Goal: Complete application form: Complete application form

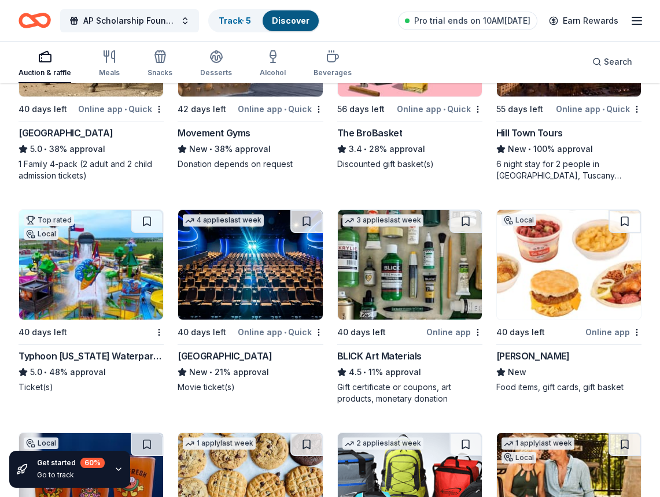
scroll to position [3151, 0]
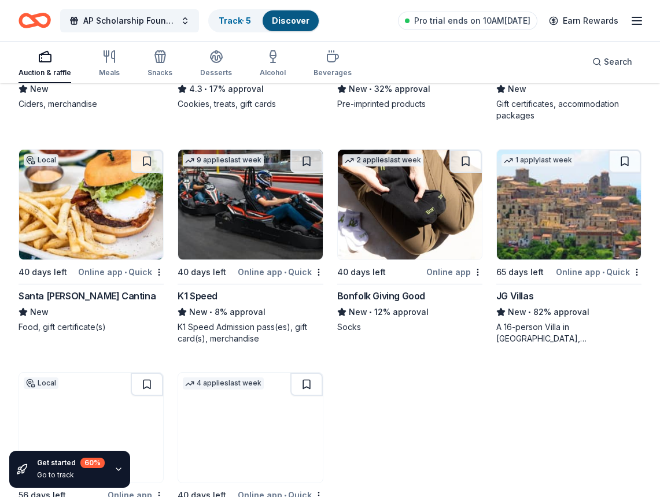
scroll to position [3613, 0]
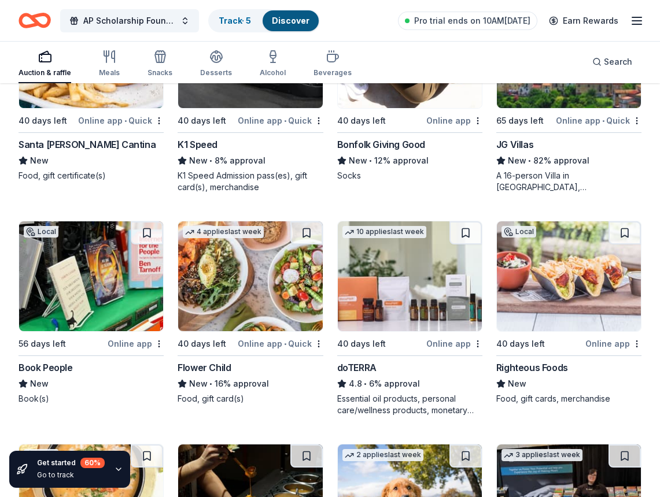
scroll to position [3808, 0]
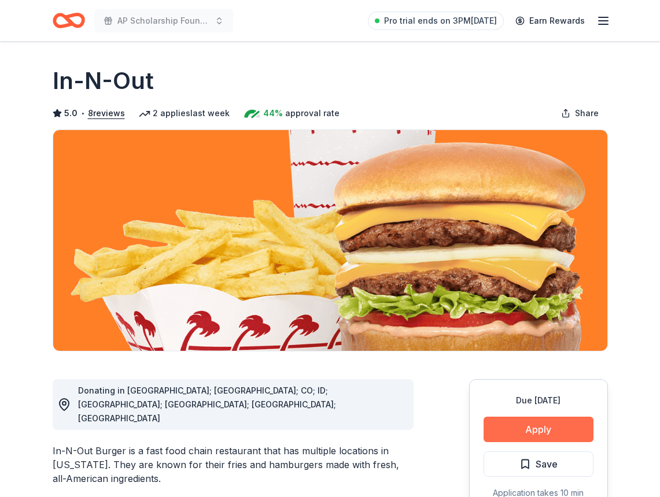
click at [537, 431] on button "Apply" at bounding box center [538, 429] width 110 height 25
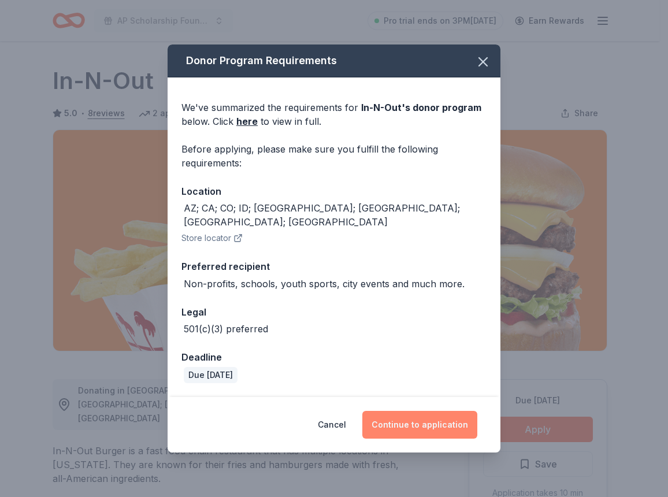
click at [394, 414] on button "Continue to application" at bounding box center [419, 425] width 115 height 28
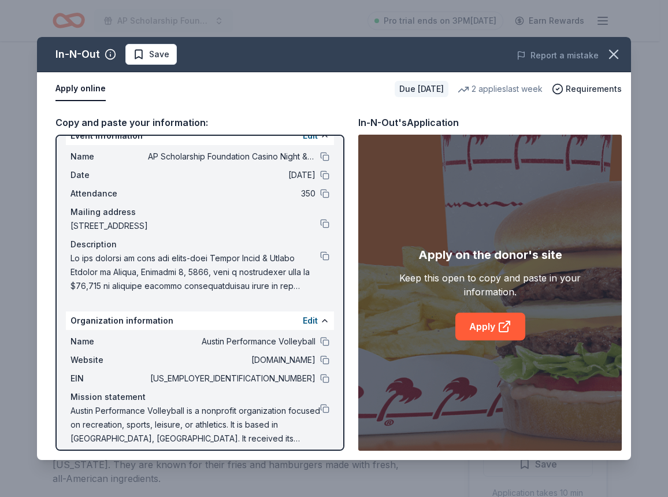
scroll to position [28, 0]
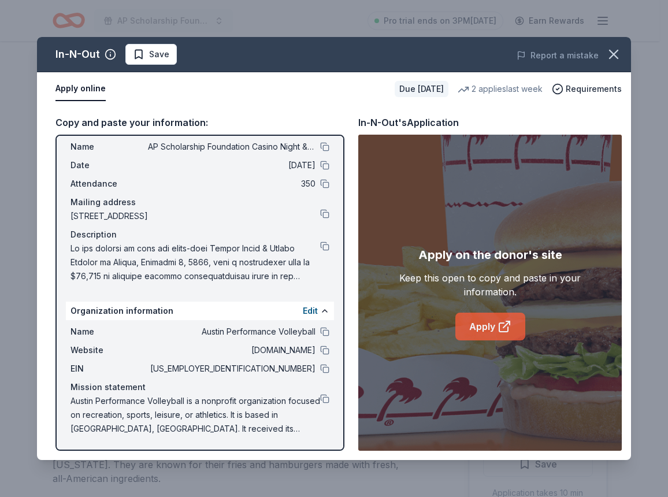
click at [473, 331] on link "Apply" at bounding box center [491, 327] width 70 height 28
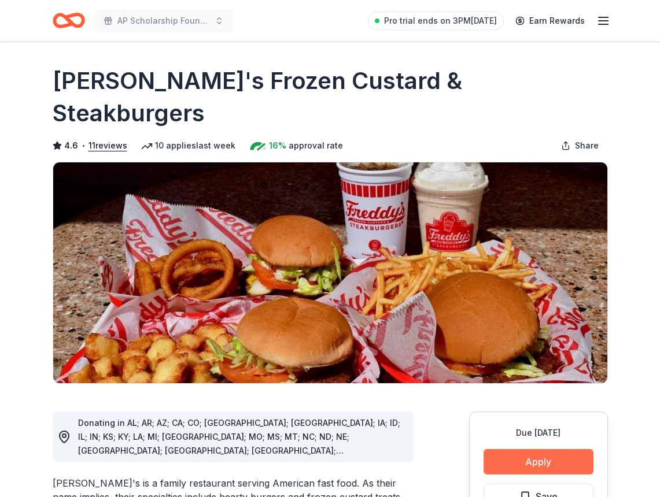
click at [494, 449] on button "Apply" at bounding box center [538, 461] width 110 height 25
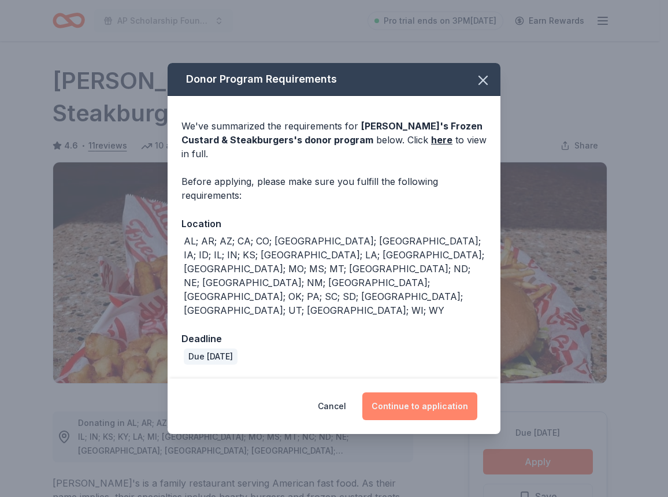
click at [415, 393] on button "Continue to application" at bounding box center [419, 407] width 115 height 28
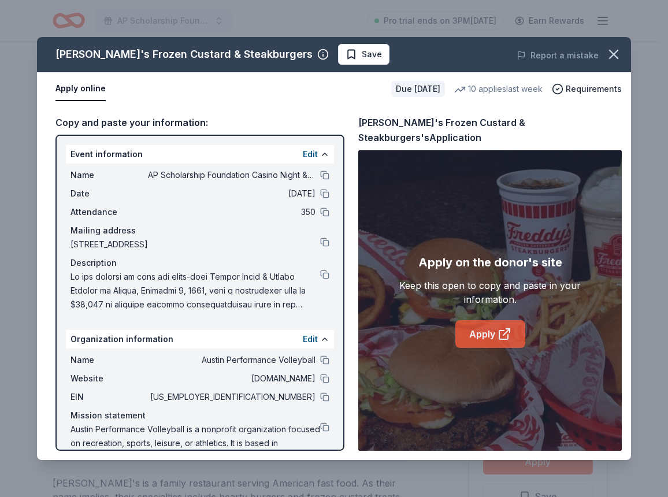
click at [491, 327] on link "Apply" at bounding box center [491, 334] width 70 height 28
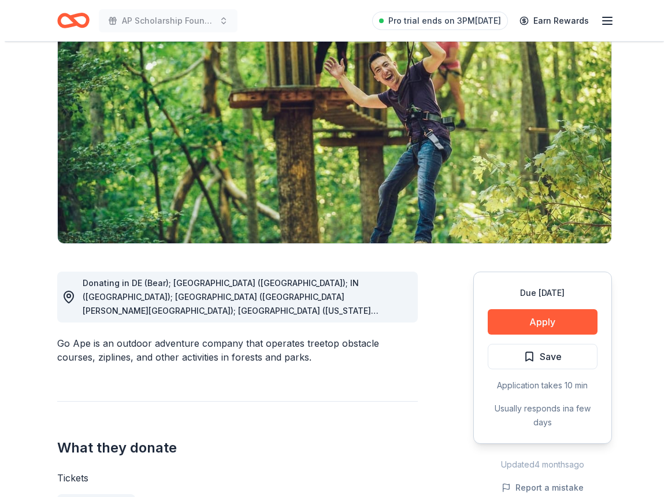
scroll to position [116, 0]
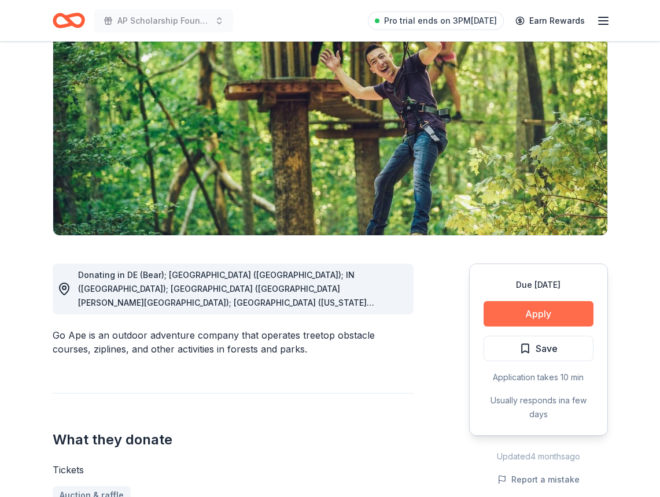
click at [538, 311] on button "Apply" at bounding box center [538, 313] width 110 height 25
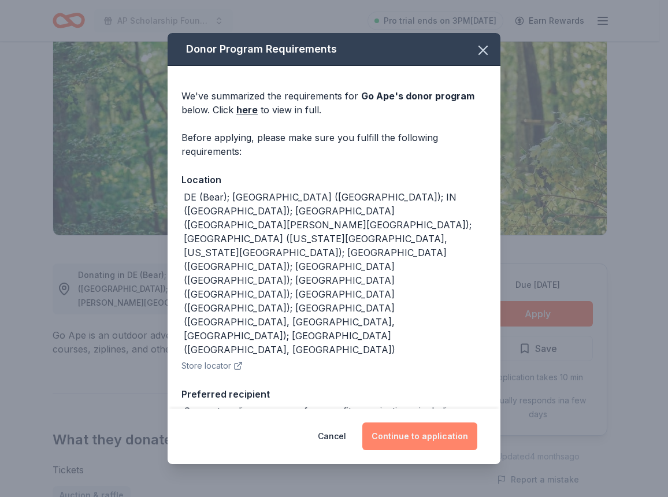
click at [404, 431] on button "Continue to application" at bounding box center [419, 437] width 115 height 28
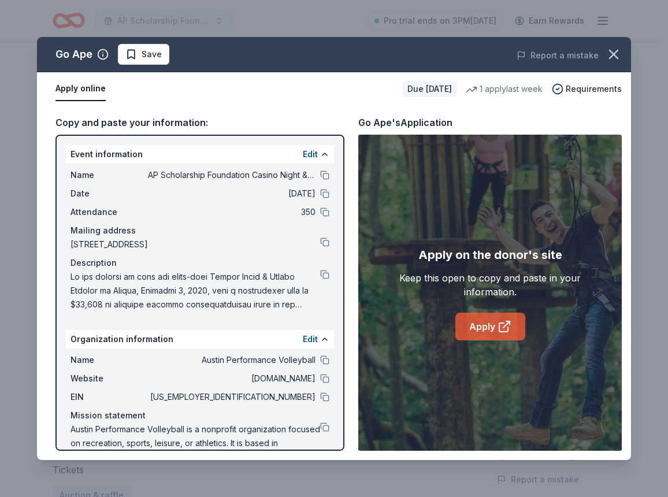
click at [489, 321] on link "Apply" at bounding box center [491, 327] width 70 height 28
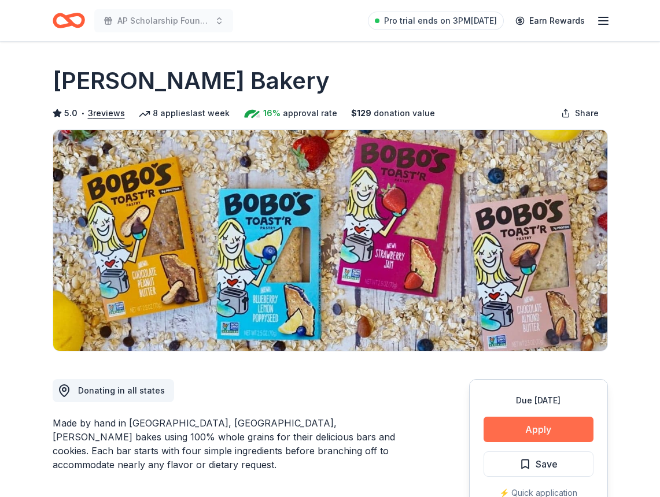
click at [502, 423] on button "Apply" at bounding box center [538, 429] width 110 height 25
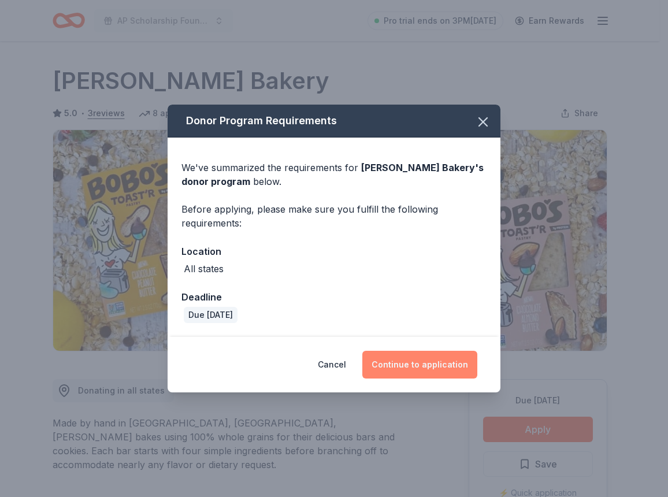
click at [436, 368] on button "Continue to application" at bounding box center [419, 365] width 115 height 28
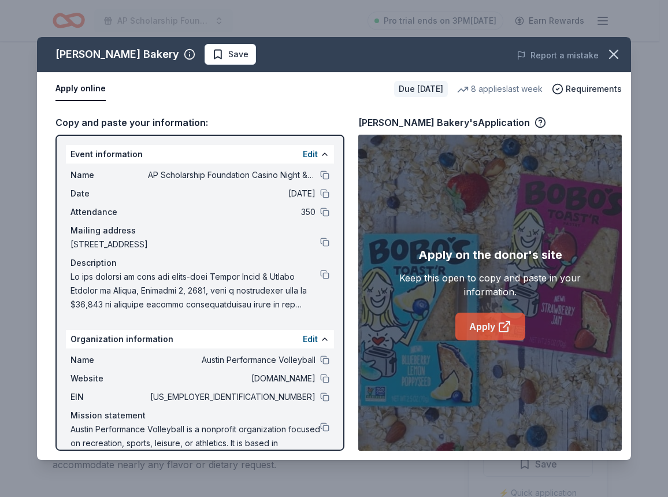
click at [476, 327] on link "Apply" at bounding box center [491, 327] width 70 height 28
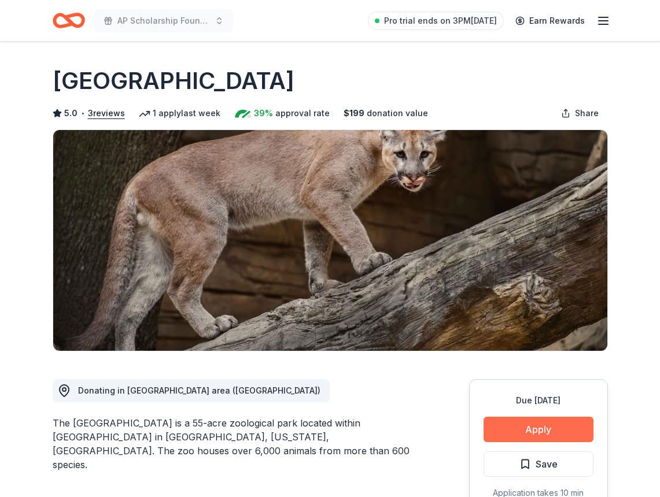
click at [564, 431] on button "Apply" at bounding box center [538, 429] width 110 height 25
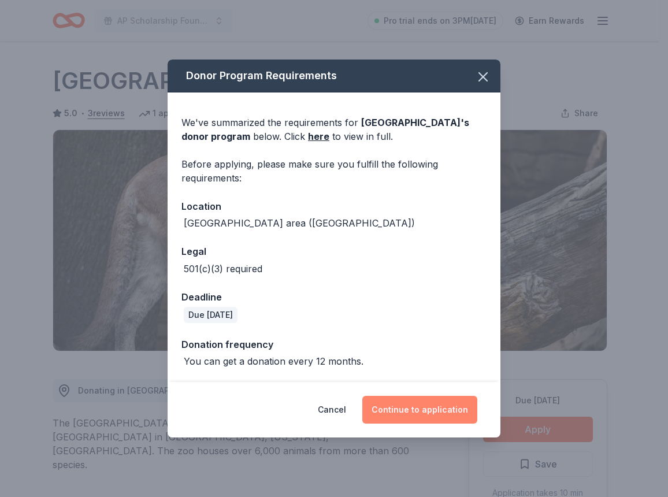
drag, startPoint x: 409, startPoint y: 403, endPoint x: 401, endPoint y: 399, distance: 8.8
click at [409, 403] on button "Continue to application" at bounding box center [419, 410] width 115 height 28
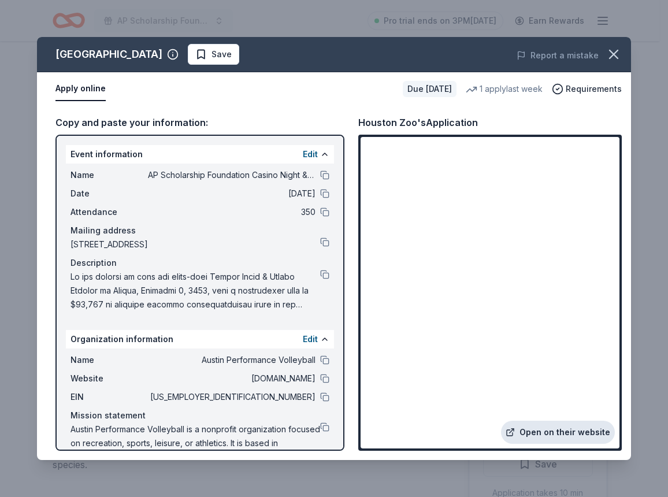
click at [547, 436] on link "Open on their website" at bounding box center [558, 432] width 114 height 23
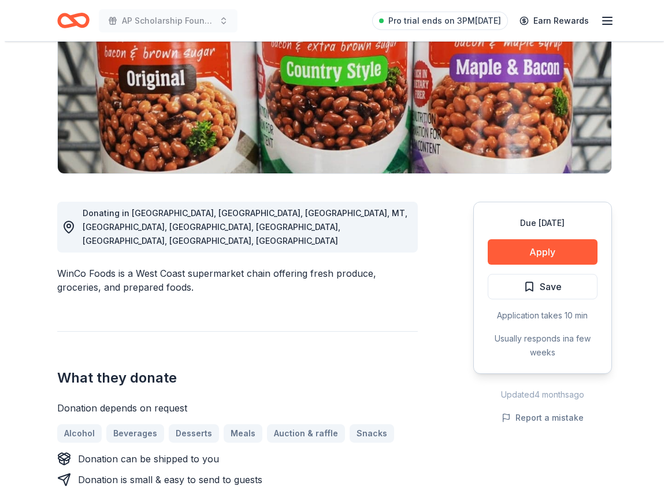
scroll to position [116, 0]
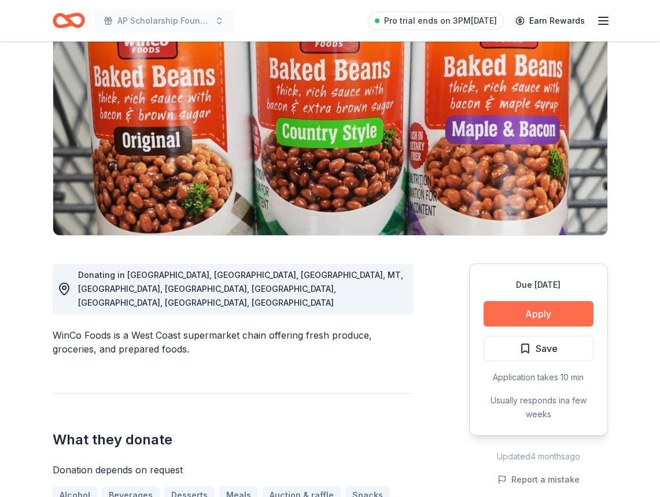
click at [517, 318] on button "Apply" at bounding box center [538, 313] width 110 height 25
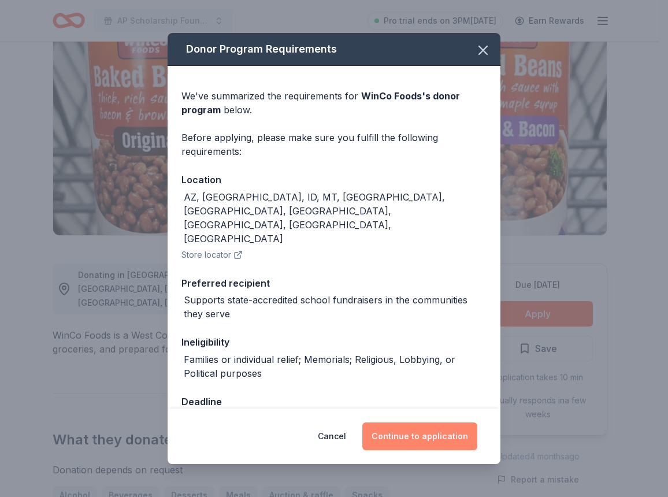
click at [384, 426] on button "Continue to application" at bounding box center [419, 437] width 115 height 28
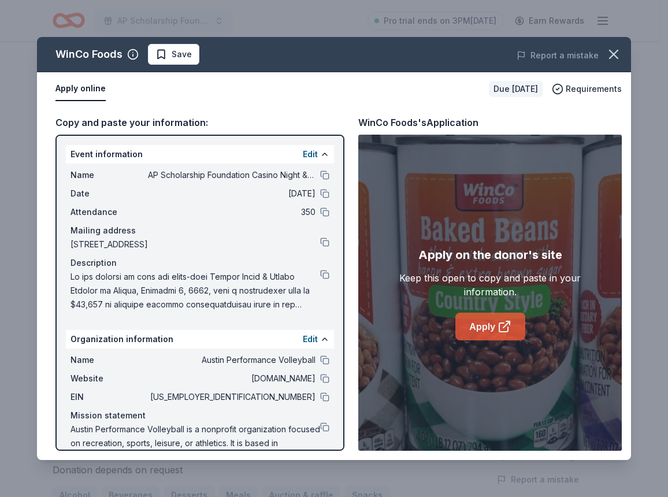
click at [479, 322] on link "Apply" at bounding box center [491, 327] width 70 height 28
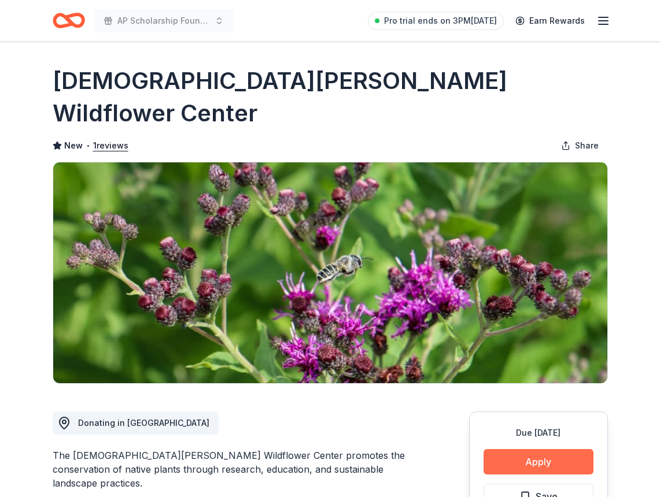
click at [517, 449] on button "Apply" at bounding box center [538, 461] width 110 height 25
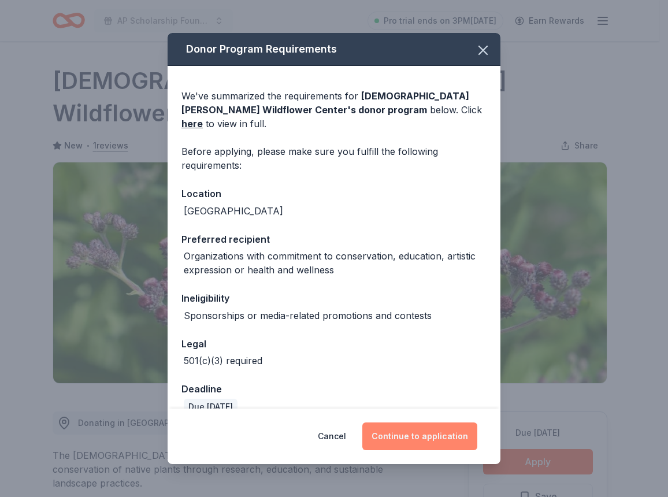
click at [433, 433] on button "Continue to application" at bounding box center [419, 437] width 115 height 28
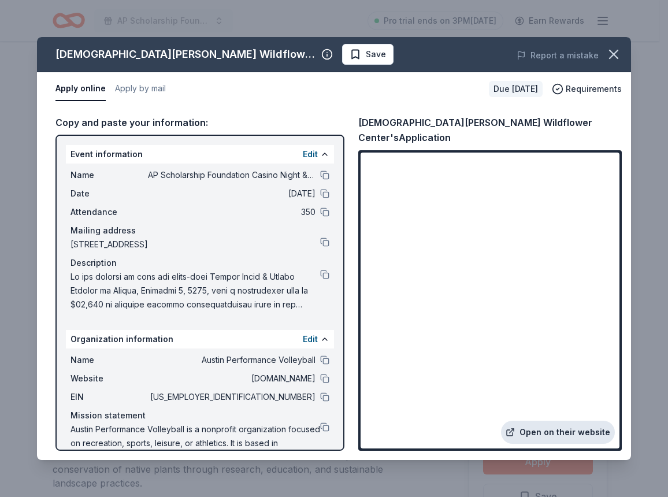
click at [528, 435] on link "Open on their website" at bounding box center [558, 432] width 114 height 23
drag, startPoint x: 242, startPoint y: 53, endPoint x: 204, endPoint y: 0, distance: 65.0
click at [159, 46] on div "[DEMOGRAPHIC_DATA][PERSON_NAME] Wildflower Center" at bounding box center [193, 54] width 277 height 18
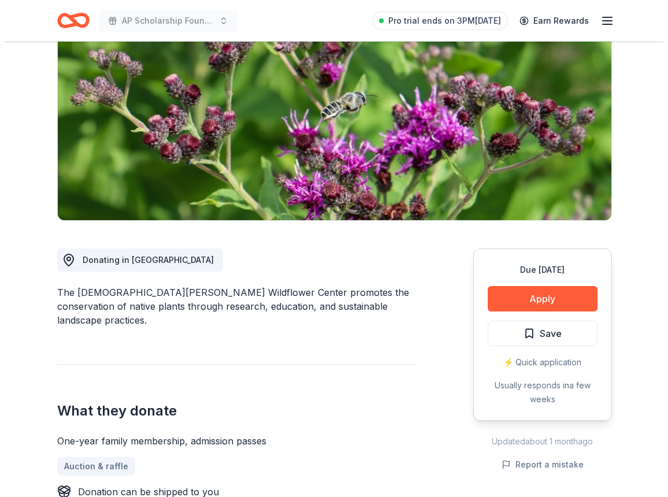
scroll to position [173, 0]
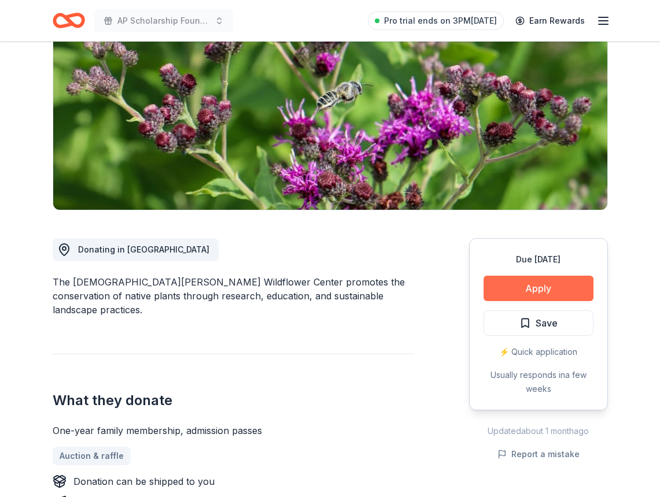
click at [491, 276] on button "Apply" at bounding box center [538, 288] width 110 height 25
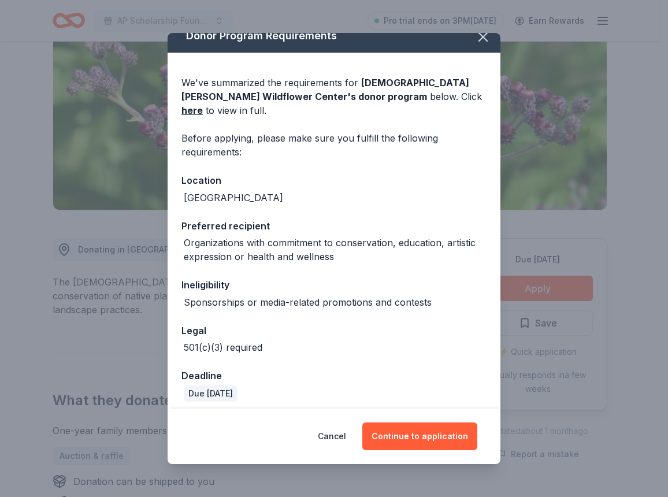
scroll to position [21, 0]
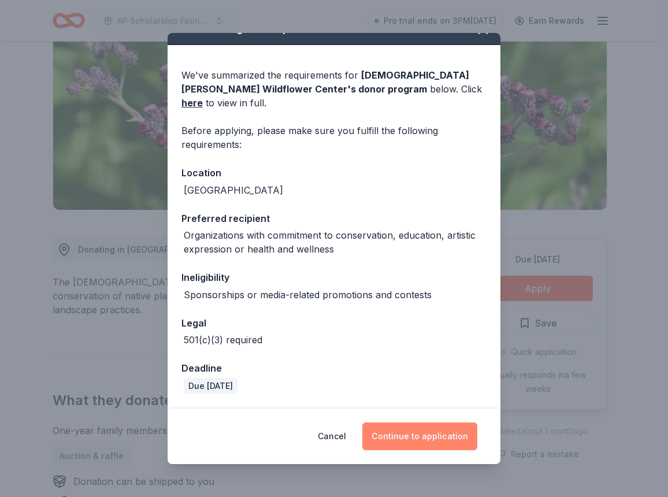
click at [413, 437] on button "Continue to application" at bounding box center [419, 437] width 115 height 28
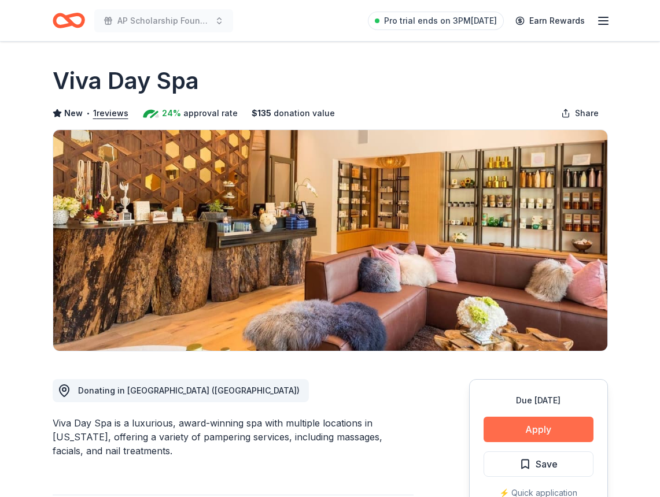
click at [544, 424] on button "Apply" at bounding box center [538, 429] width 110 height 25
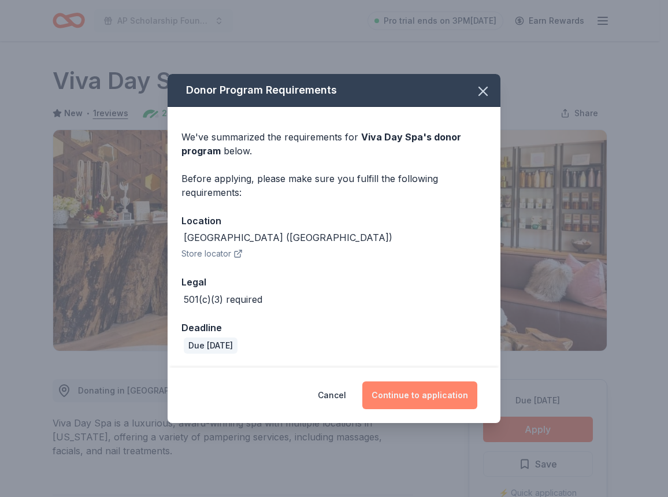
click at [428, 394] on button "Continue to application" at bounding box center [419, 396] width 115 height 28
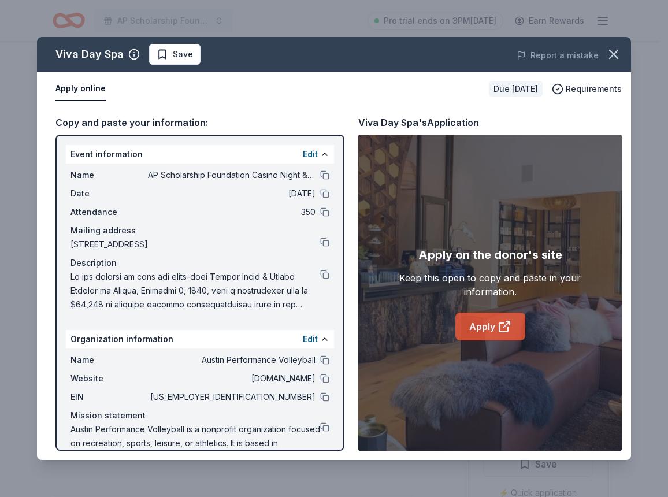
click at [485, 329] on link "Apply" at bounding box center [491, 327] width 70 height 28
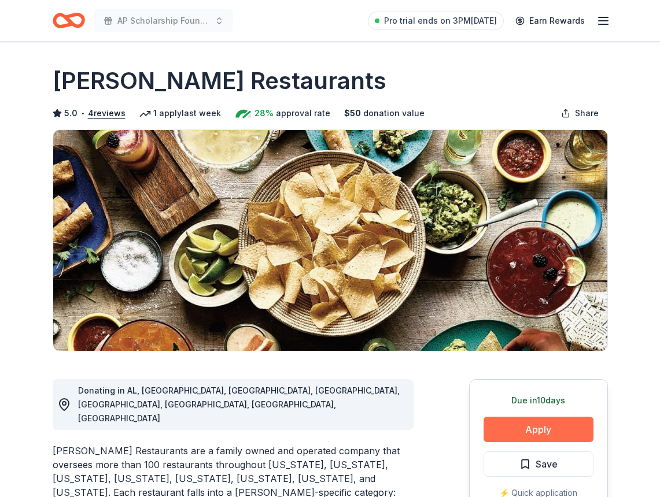
click at [509, 426] on button "Apply" at bounding box center [538, 429] width 110 height 25
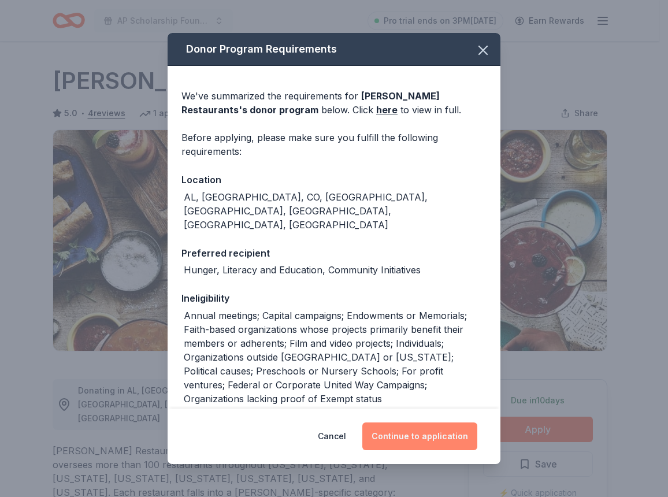
click at [440, 434] on button "Continue to application" at bounding box center [419, 437] width 115 height 28
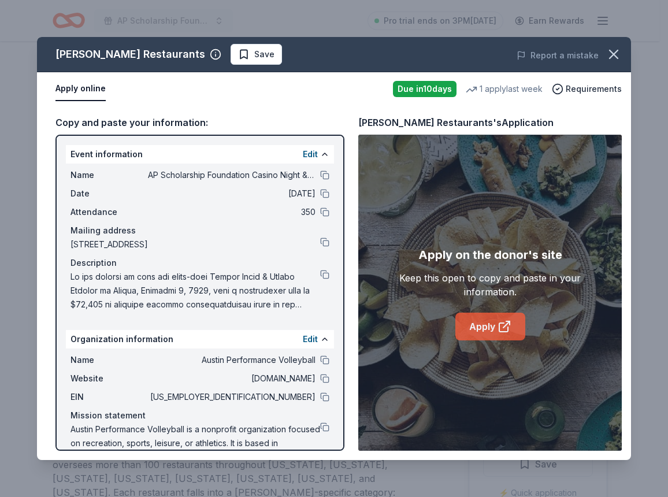
click at [484, 329] on link "Apply" at bounding box center [491, 327] width 70 height 28
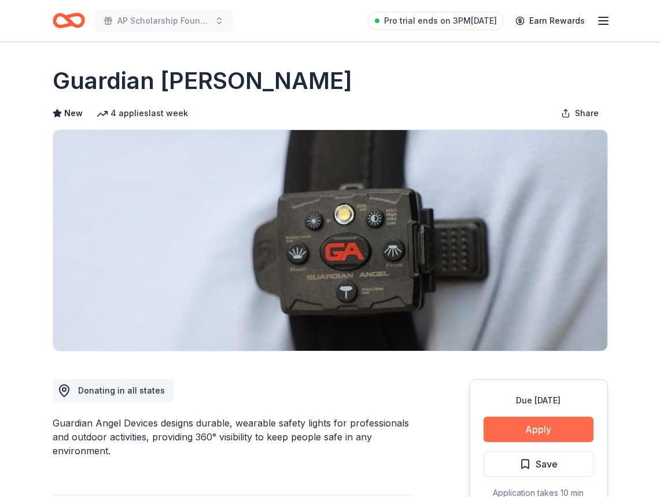
click at [514, 431] on button "Apply" at bounding box center [538, 429] width 110 height 25
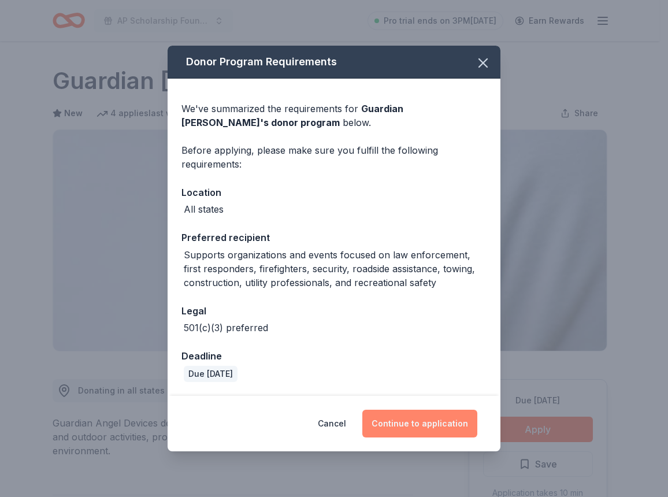
click at [457, 422] on button "Continue to application" at bounding box center [419, 424] width 115 height 28
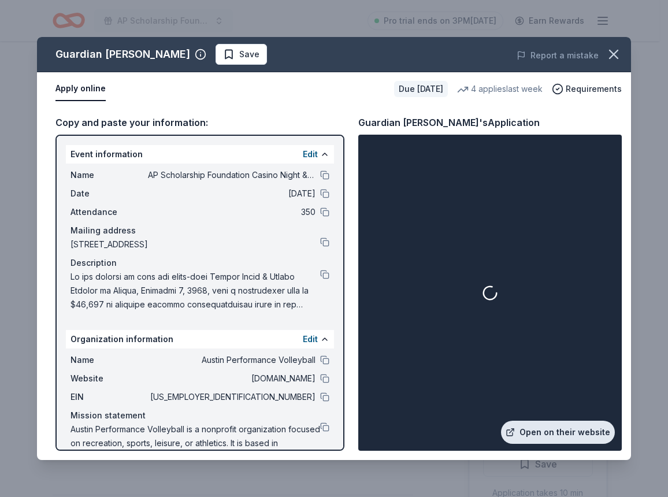
click at [527, 436] on link "Open on their website" at bounding box center [558, 432] width 114 height 23
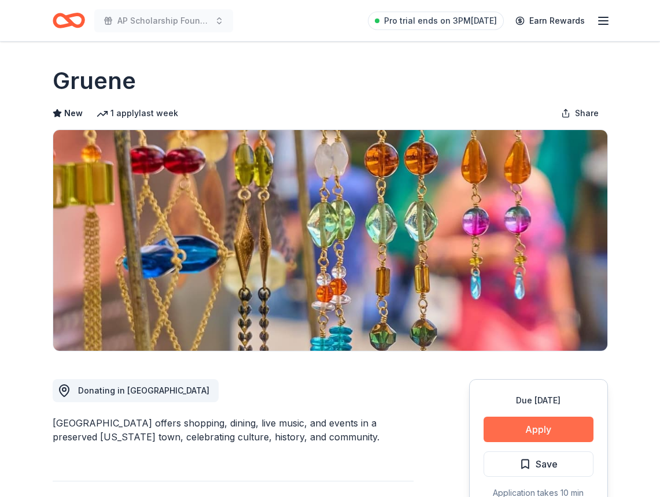
click at [513, 438] on button "Apply" at bounding box center [538, 429] width 110 height 25
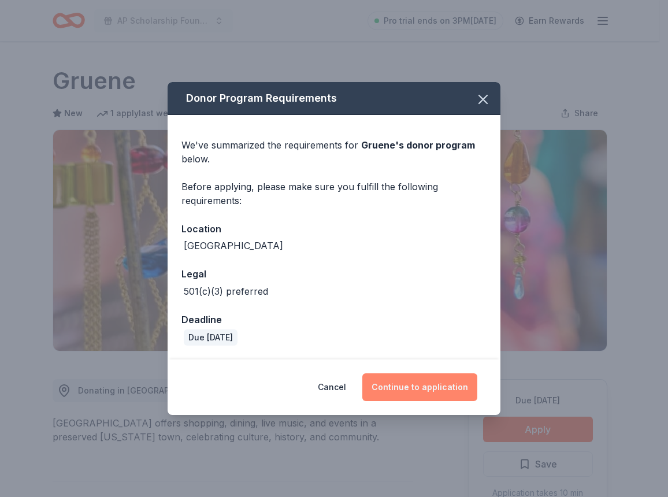
click at [443, 391] on button "Continue to application" at bounding box center [419, 387] width 115 height 28
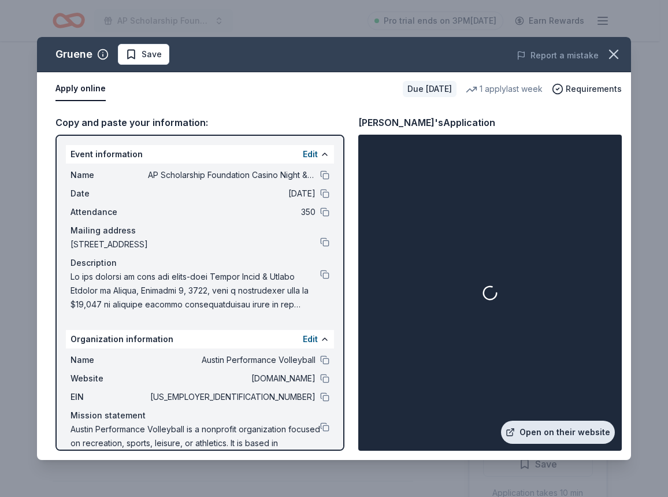
click at [562, 436] on link "Open on their website" at bounding box center [558, 432] width 114 height 23
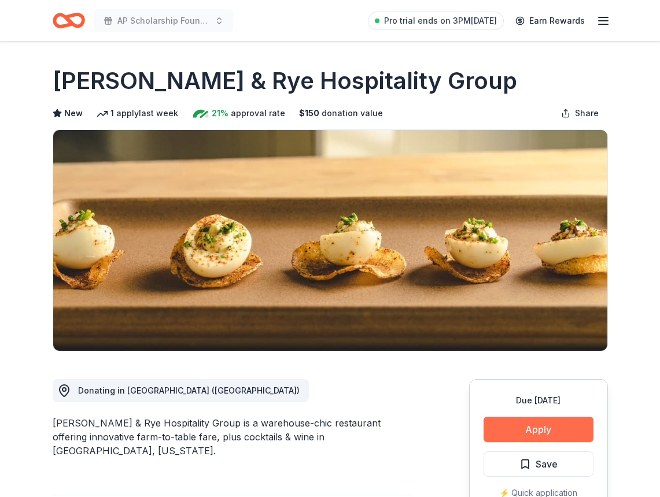
click at [535, 424] on button "Apply" at bounding box center [538, 429] width 110 height 25
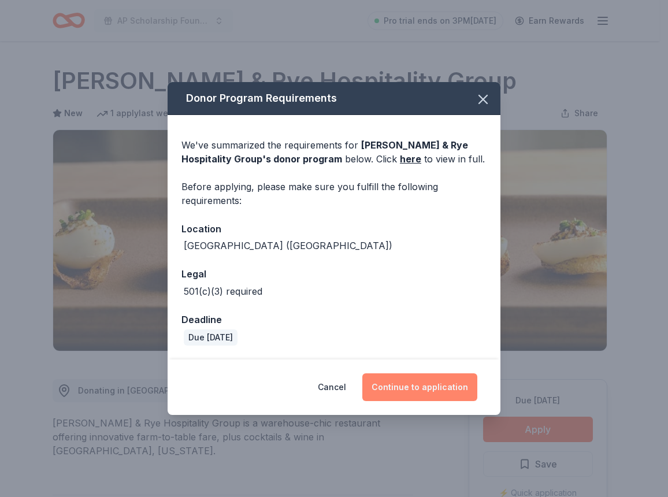
click at [468, 395] on button "Continue to application" at bounding box center [419, 387] width 115 height 28
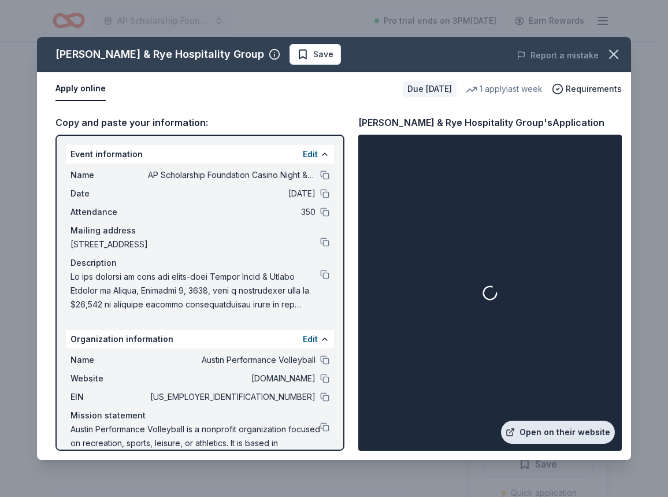
click at [541, 427] on link "Open on their website" at bounding box center [558, 432] width 114 height 23
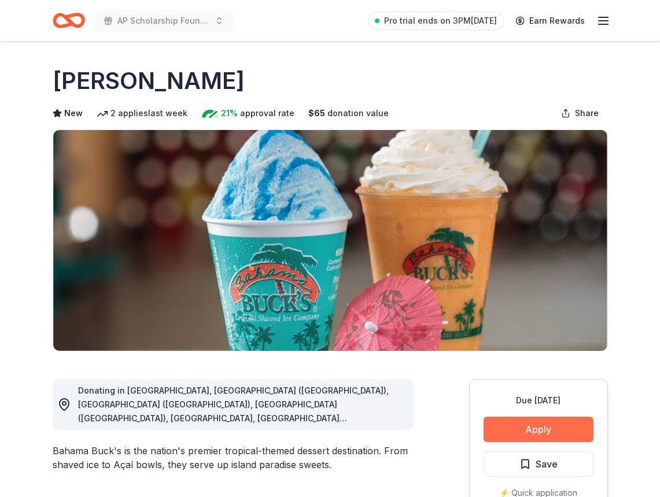
click at [499, 423] on button "Apply" at bounding box center [538, 429] width 110 height 25
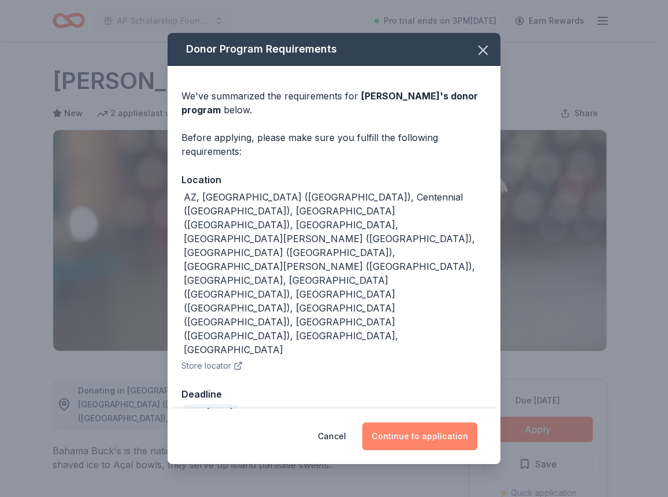
click at [421, 423] on button "Continue to application" at bounding box center [419, 437] width 115 height 28
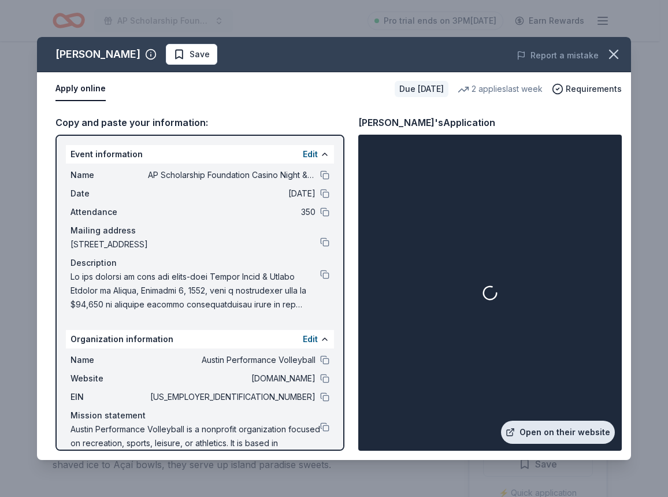
click at [583, 431] on link "Open on their website" at bounding box center [558, 432] width 114 height 23
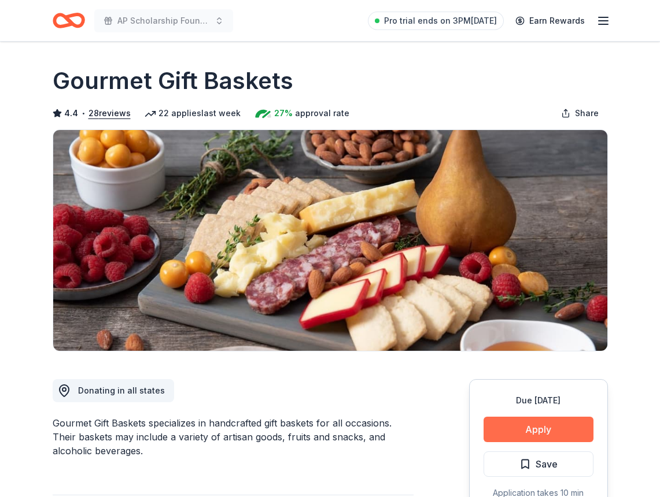
click at [488, 425] on button "Apply" at bounding box center [538, 429] width 110 height 25
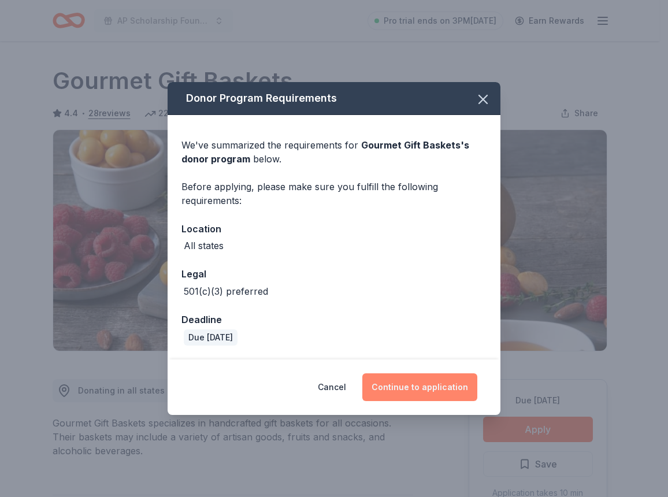
click at [419, 388] on button "Continue to application" at bounding box center [419, 387] width 115 height 28
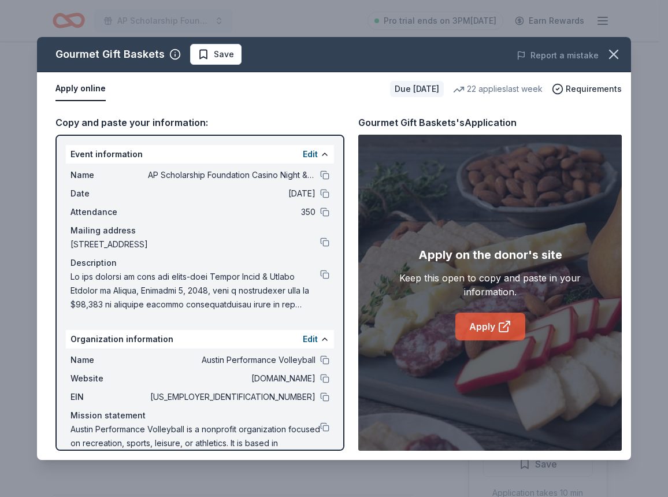
click at [477, 321] on link "Apply" at bounding box center [491, 327] width 70 height 28
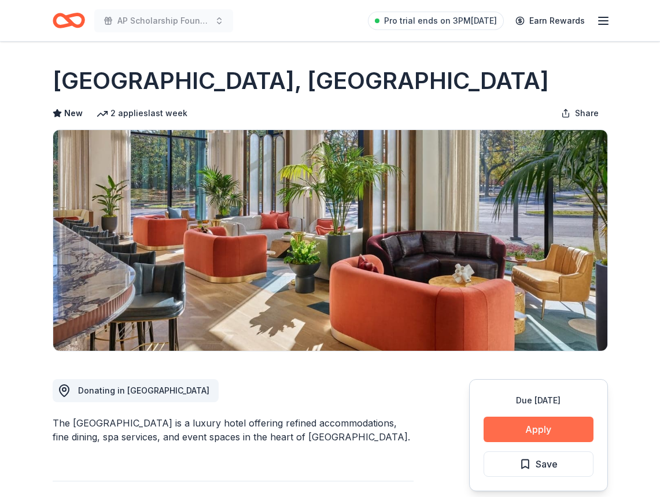
click at [543, 423] on button "Apply" at bounding box center [538, 429] width 110 height 25
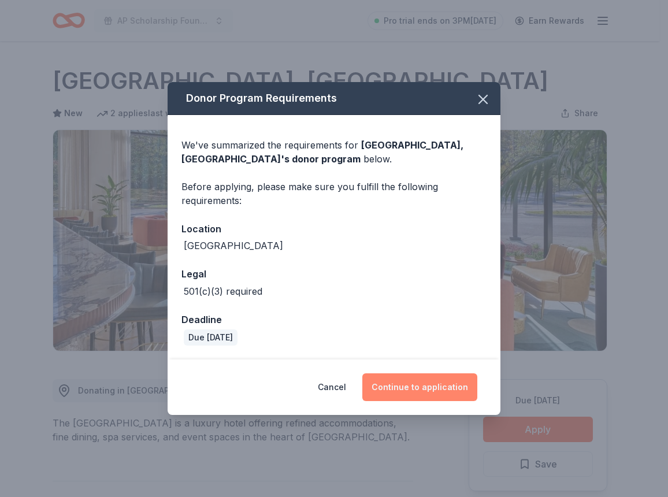
click at [460, 384] on button "Continue to application" at bounding box center [419, 387] width 115 height 28
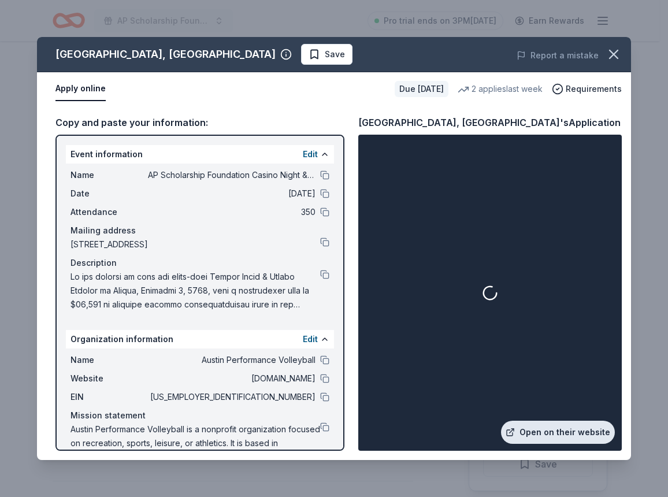
click at [558, 432] on link "Open on their website" at bounding box center [558, 432] width 114 height 23
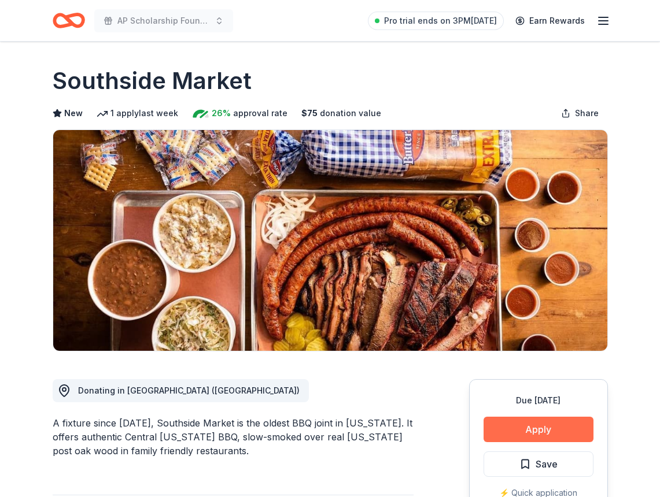
click at [519, 427] on button "Apply" at bounding box center [538, 429] width 110 height 25
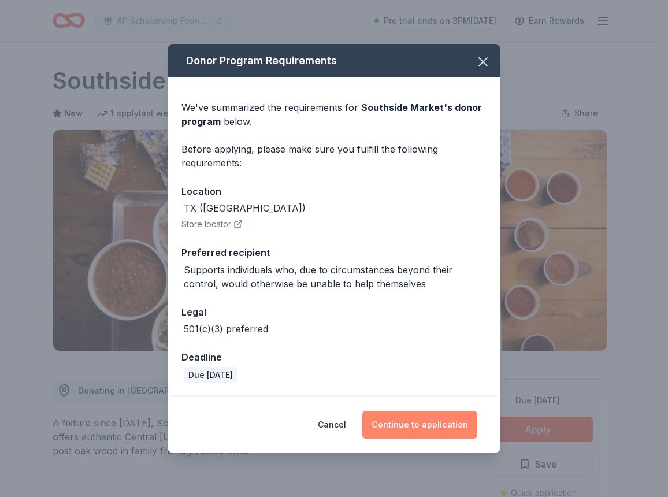
click at [443, 421] on button "Continue to application" at bounding box center [419, 425] width 115 height 28
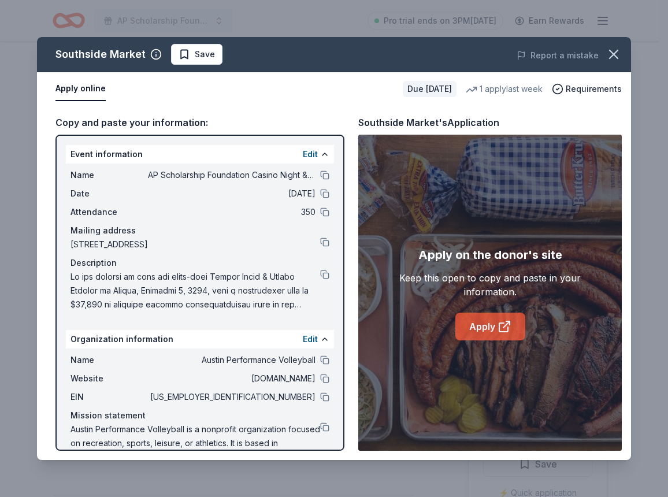
click at [480, 325] on link "Apply" at bounding box center [491, 327] width 70 height 28
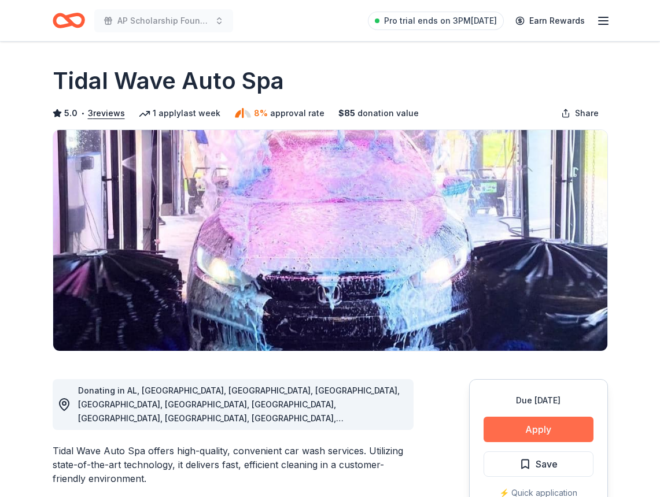
click at [536, 428] on button "Apply" at bounding box center [538, 429] width 110 height 25
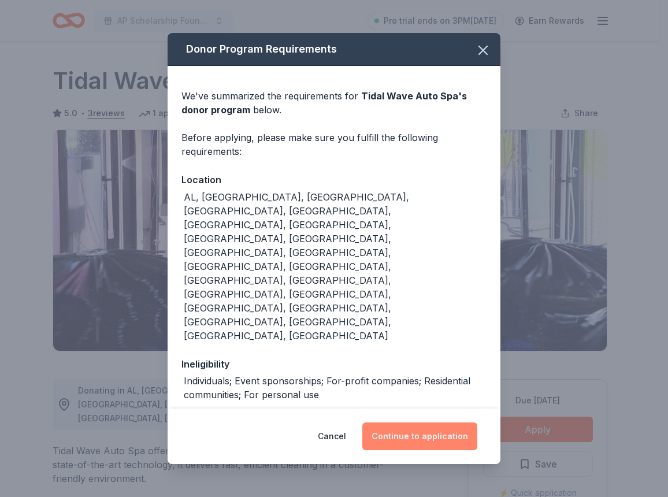
click at [460, 423] on button "Continue to application" at bounding box center [419, 437] width 115 height 28
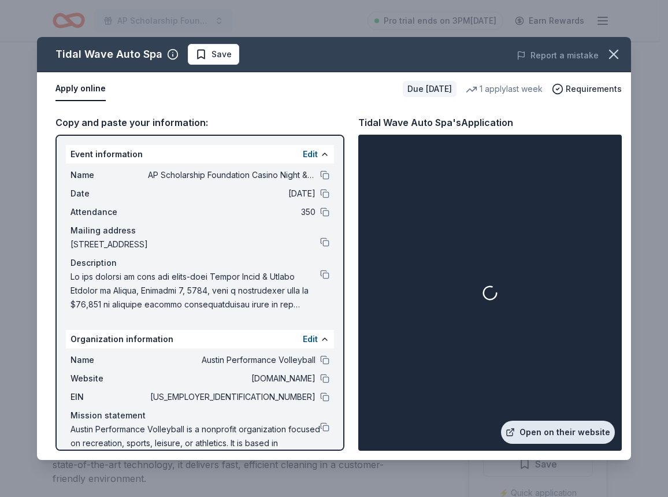
click at [575, 432] on link "Open on their website" at bounding box center [558, 432] width 114 height 23
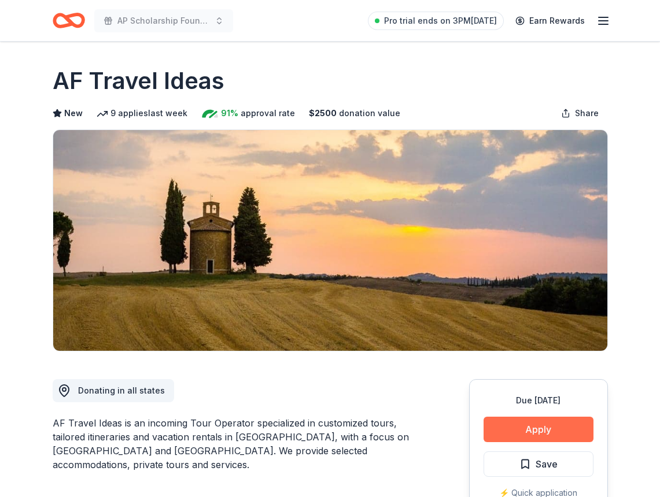
click at [546, 423] on button "Apply" at bounding box center [538, 429] width 110 height 25
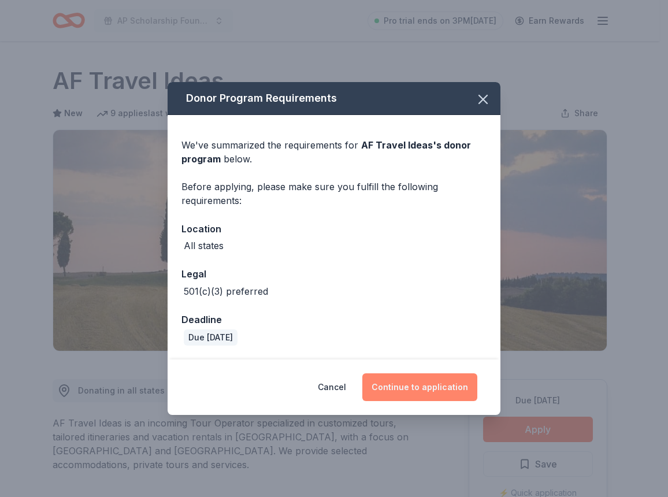
click at [453, 377] on button "Continue to application" at bounding box center [419, 387] width 115 height 28
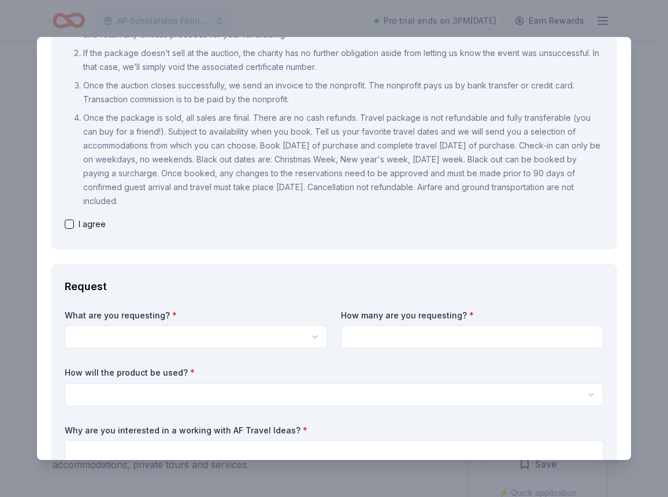
scroll to position [116, 0]
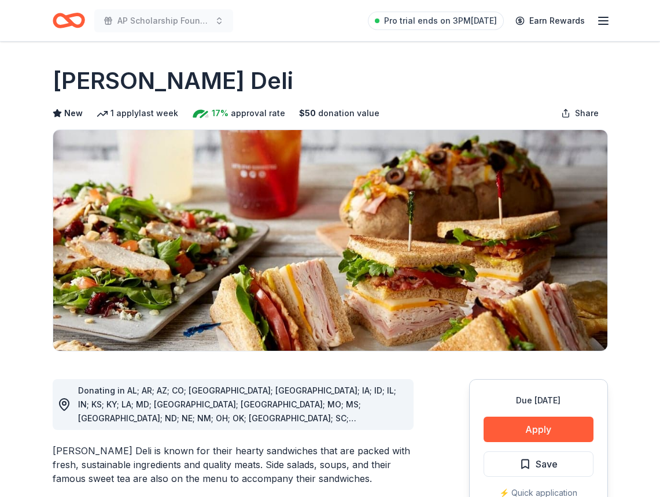
click at [504, 414] on div "Due [DATE] Apply Save ⚡️ Quick application Usually responds in around a week" at bounding box center [538, 465] width 139 height 172
click at [508, 425] on button "Apply" at bounding box center [538, 429] width 110 height 25
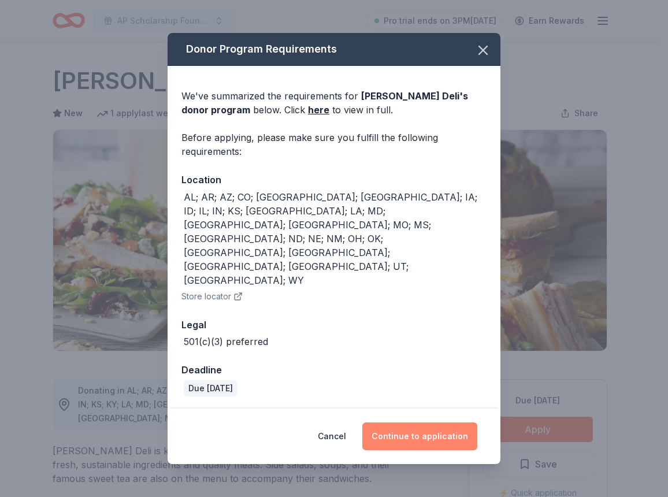
click at [461, 423] on button "Continue to application" at bounding box center [419, 437] width 115 height 28
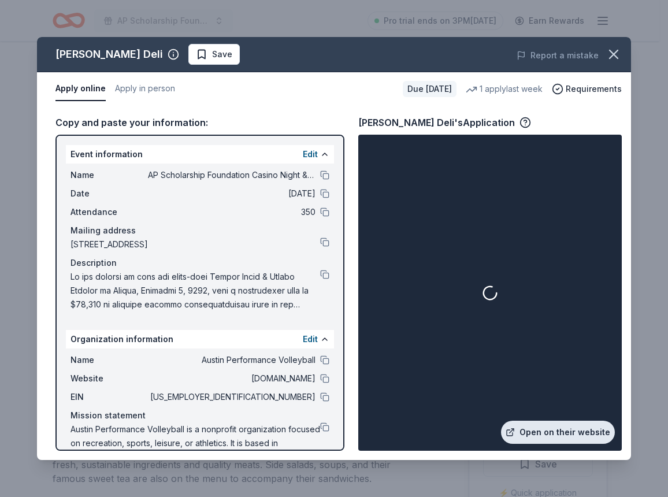
click at [550, 430] on link "Open on their website" at bounding box center [558, 432] width 114 height 23
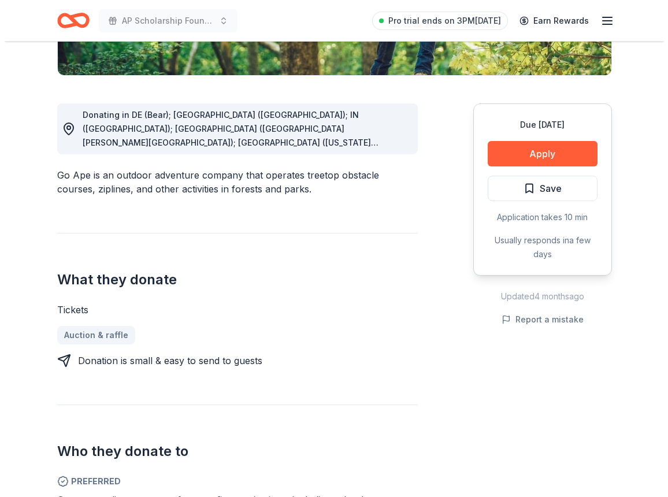
scroll to position [289, 0]
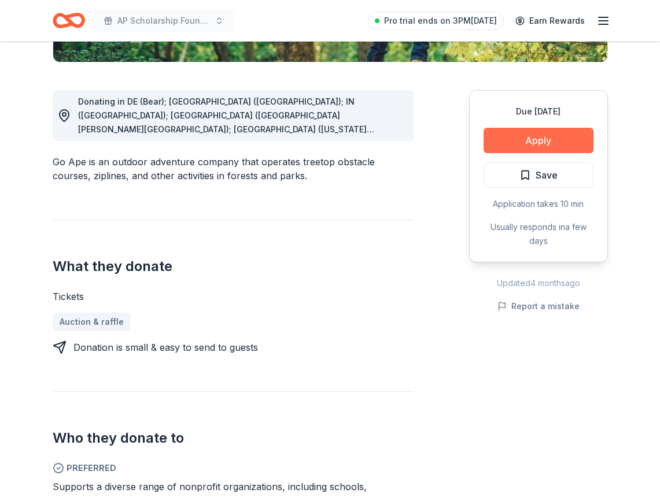
click at [506, 146] on button "Apply" at bounding box center [538, 140] width 110 height 25
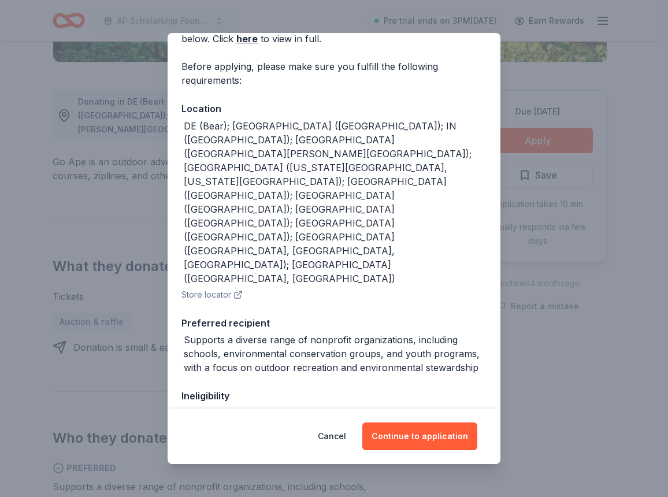
scroll to position [79, 0]
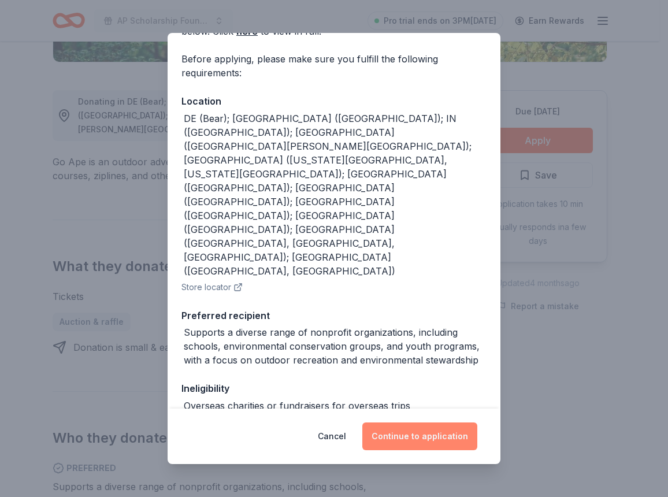
click at [417, 446] on button "Continue to application" at bounding box center [419, 437] width 115 height 28
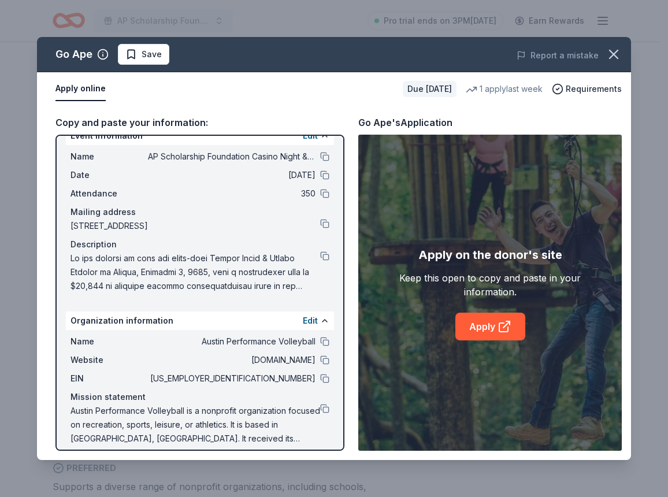
scroll to position [28, 0]
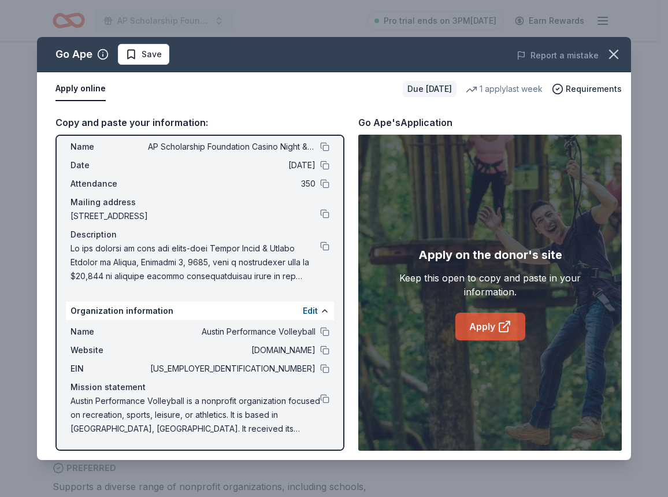
click at [490, 321] on link "Apply" at bounding box center [491, 327] width 70 height 28
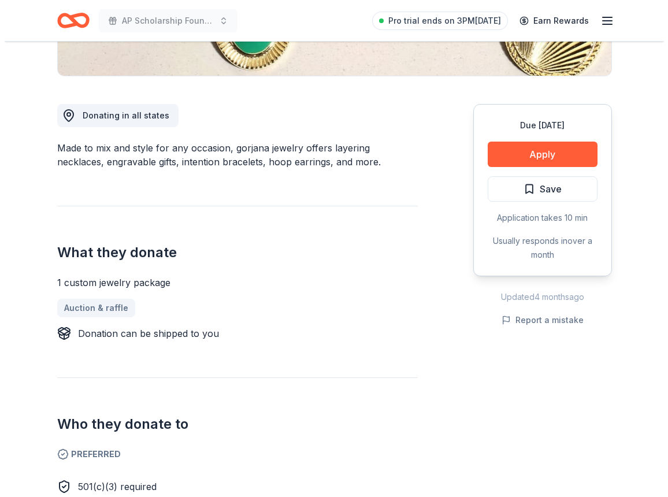
scroll to position [289, 0]
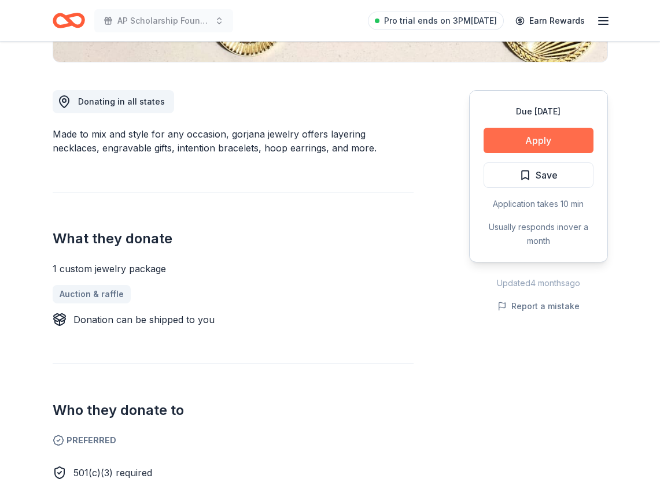
click at [528, 142] on button "Apply" at bounding box center [538, 140] width 110 height 25
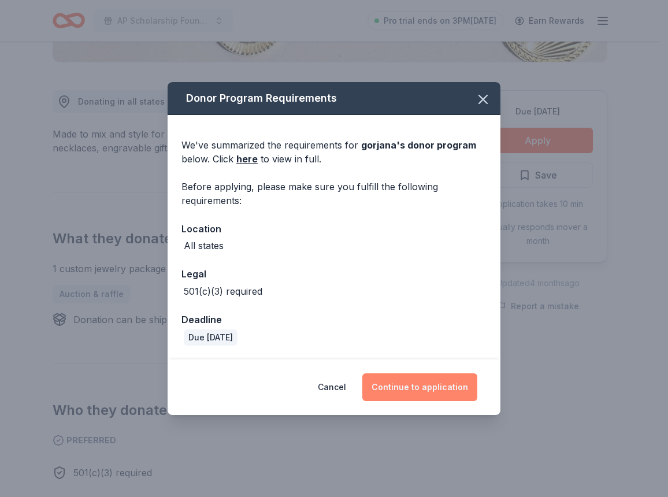
click at [417, 393] on button "Continue to application" at bounding box center [419, 387] width 115 height 28
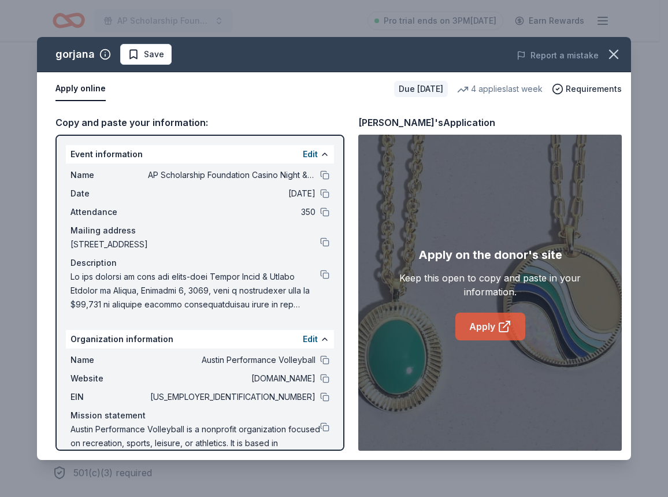
click at [499, 322] on icon at bounding box center [505, 327] width 14 height 14
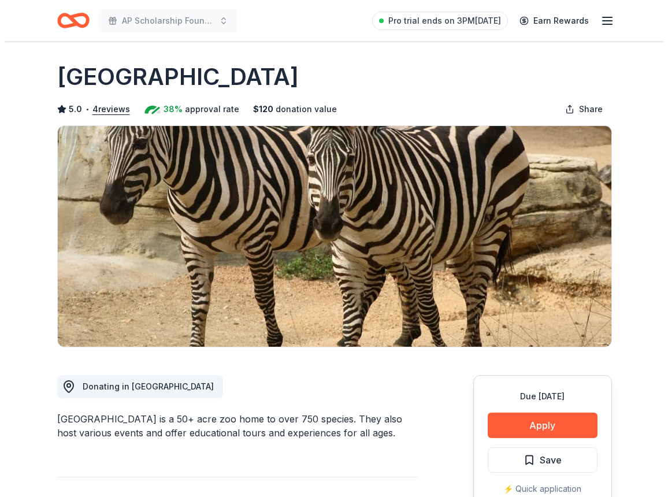
scroll to position [116, 0]
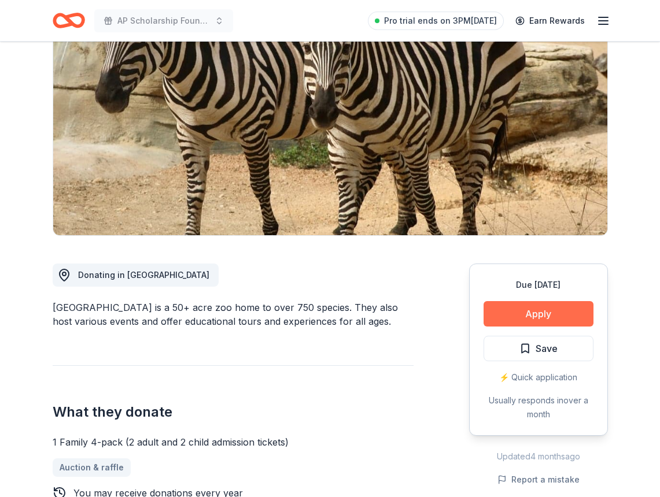
click at [564, 314] on button "Apply" at bounding box center [538, 313] width 110 height 25
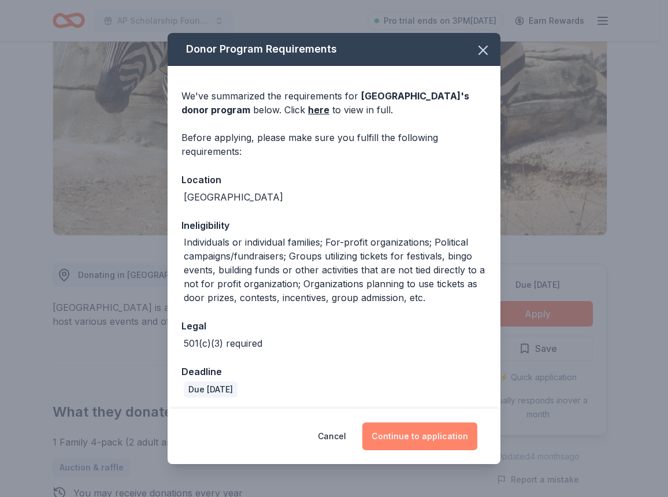
click at [437, 440] on button "Continue to application" at bounding box center [419, 437] width 115 height 28
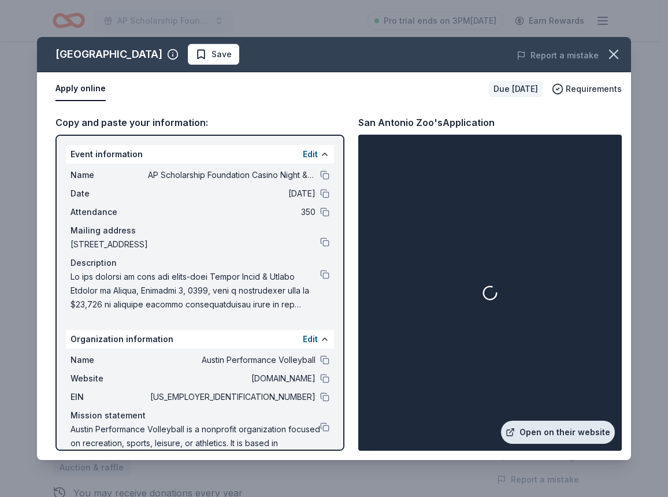
click at [560, 428] on link "Open on their website" at bounding box center [558, 432] width 114 height 23
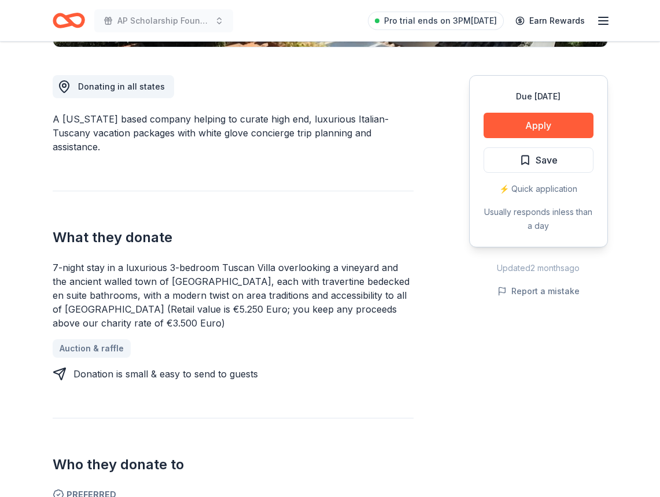
scroll to position [347, 0]
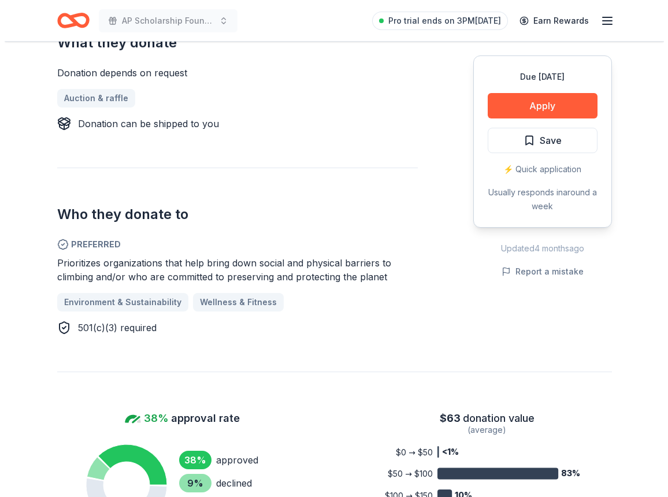
scroll to position [520, 0]
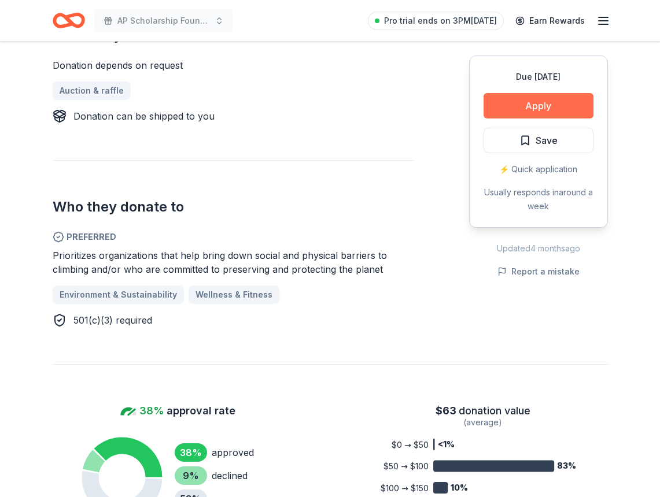
click at [534, 110] on button "Apply" at bounding box center [538, 105] width 110 height 25
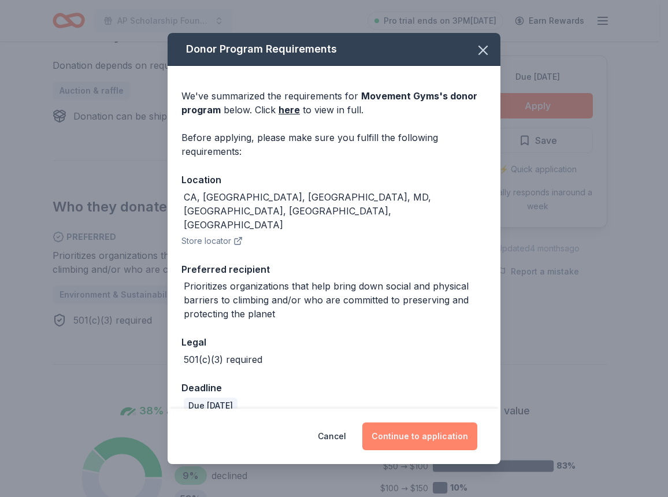
click at [412, 432] on button "Continue to application" at bounding box center [419, 437] width 115 height 28
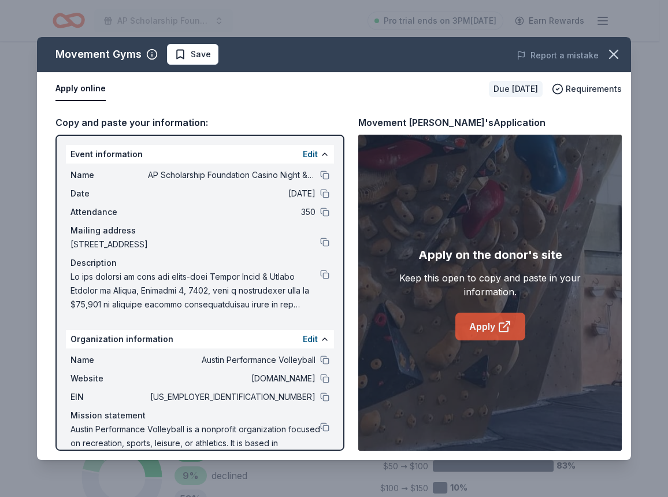
click at [493, 327] on link "Apply" at bounding box center [491, 327] width 70 height 28
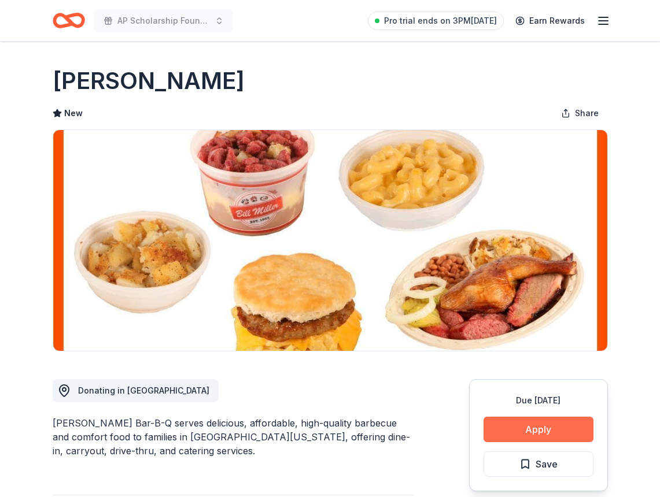
click at [527, 429] on button "Apply" at bounding box center [538, 429] width 110 height 25
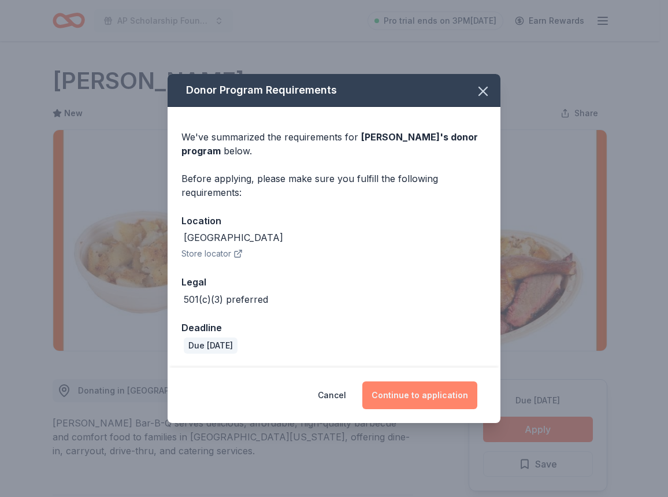
click at [419, 386] on button "Continue to application" at bounding box center [419, 396] width 115 height 28
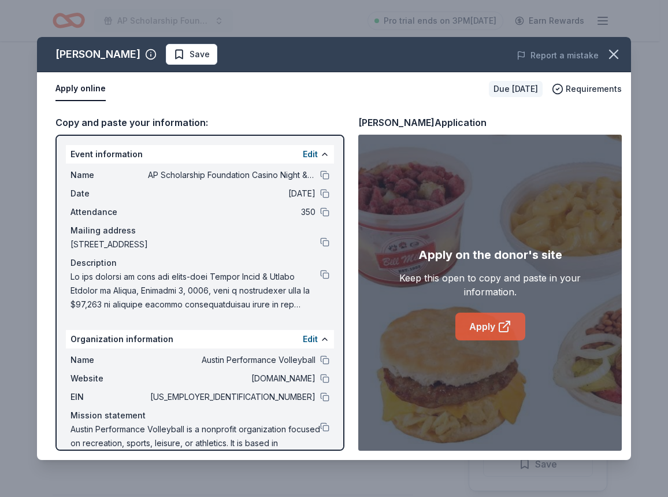
click at [505, 319] on link "Apply" at bounding box center [491, 327] width 70 height 28
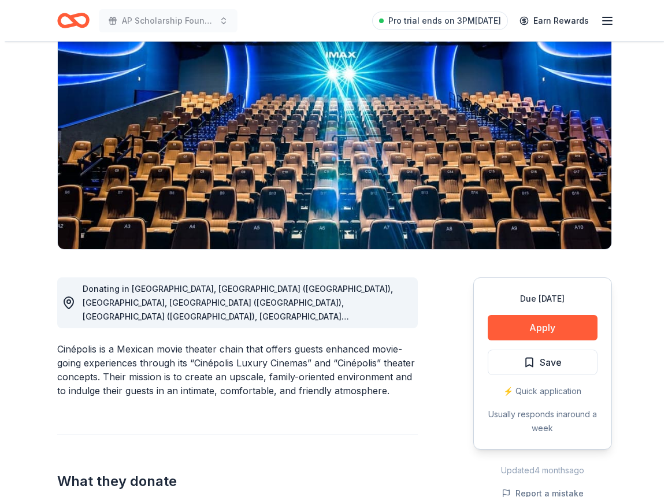
scroll to position [116, 0]
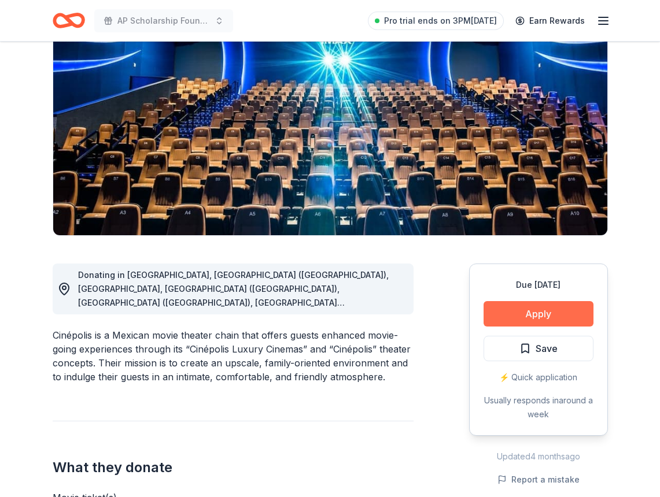
click at [538, 316] on button "Apply" at bounding box center [538, 313] width 110 height 25
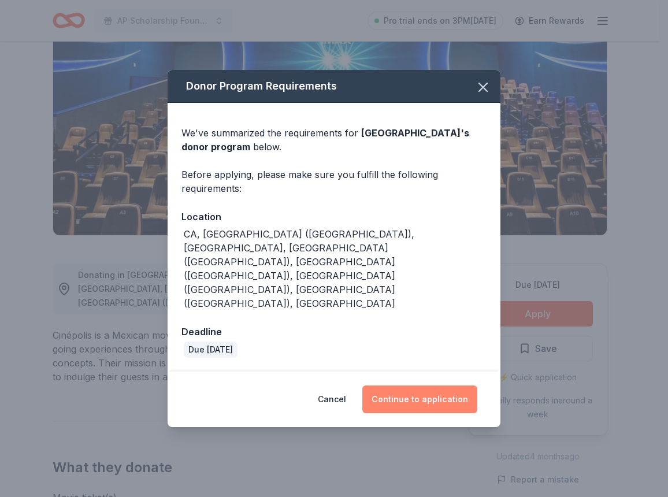
click at [449, 386] on button "Continue to application" at bounding box center [419, 400] width 115 height 28
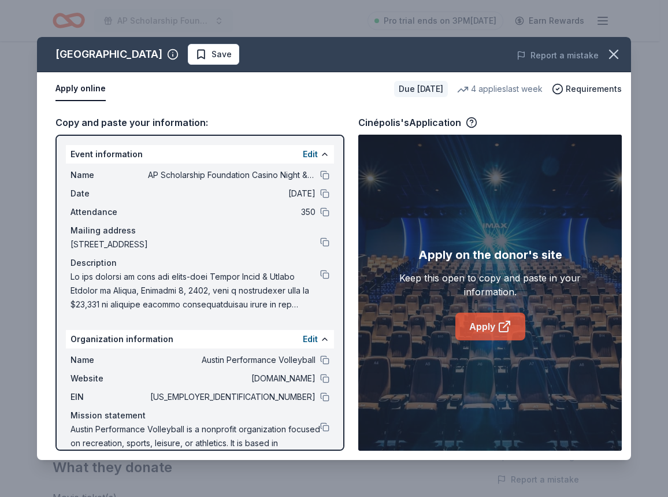
click at [508, 325] on icon at bounding box center [505, 327] width 14 height 14
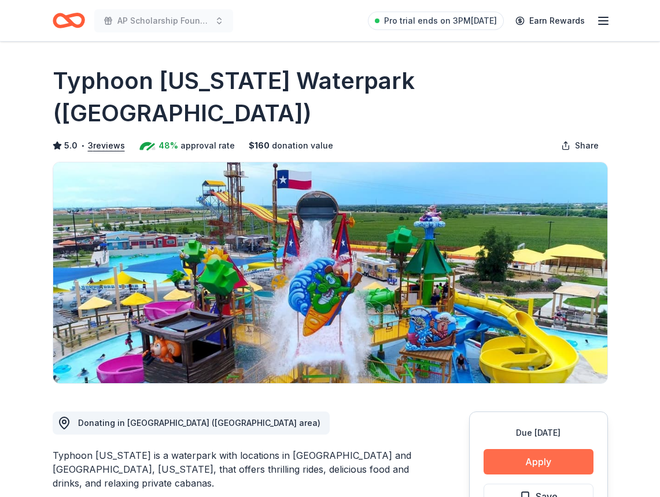
click at [513, 449] on button "Apply" at bounding box center [538, 461] width 110 height 25
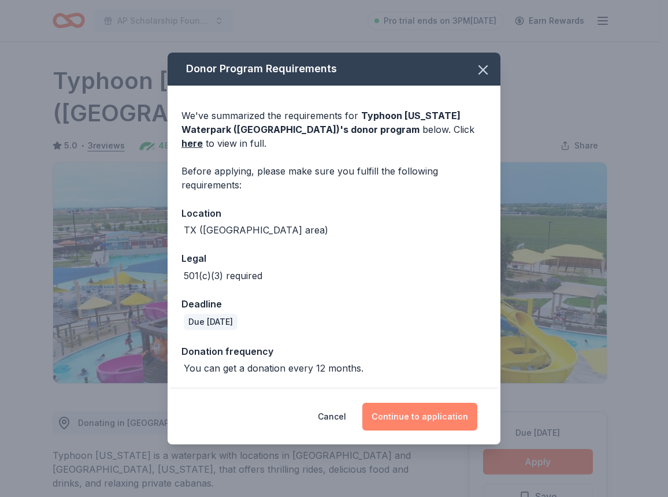
click at [435, 403] on button "Continue to application" at bounding box center [419, 417] width 115 height 28
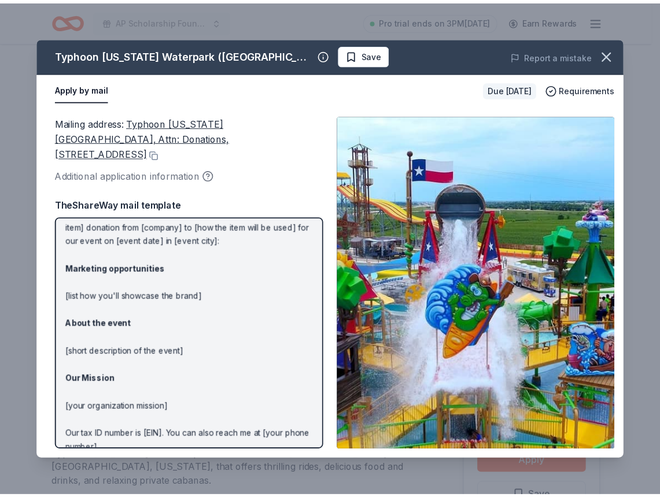
scroll to position [90, 0]
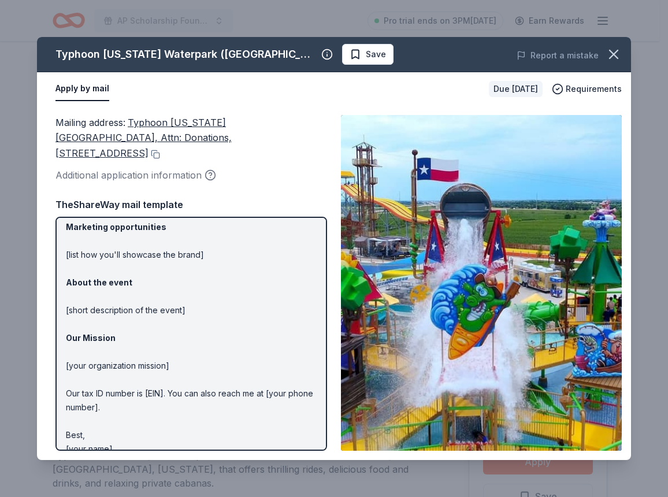
click at [491, 366] on img at bounding box center [481, 283] width 281 height 336
click at [160, 150] on button at bounding box center [155, 154] width 12 height 9
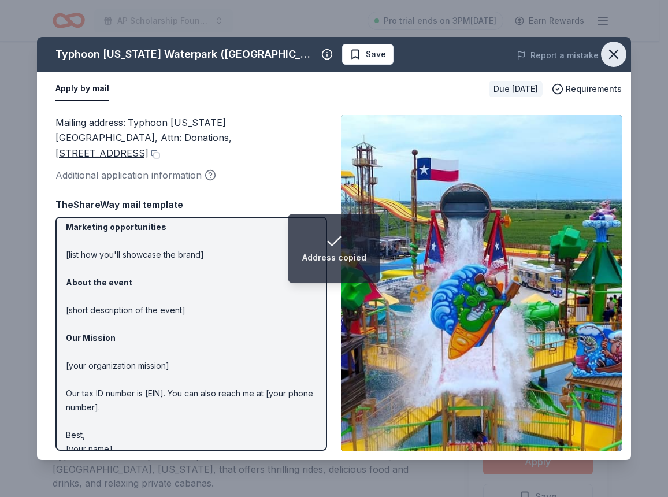
click at [615, 51] on icon "button" at bounding box center [614, 54] width 16 height 16
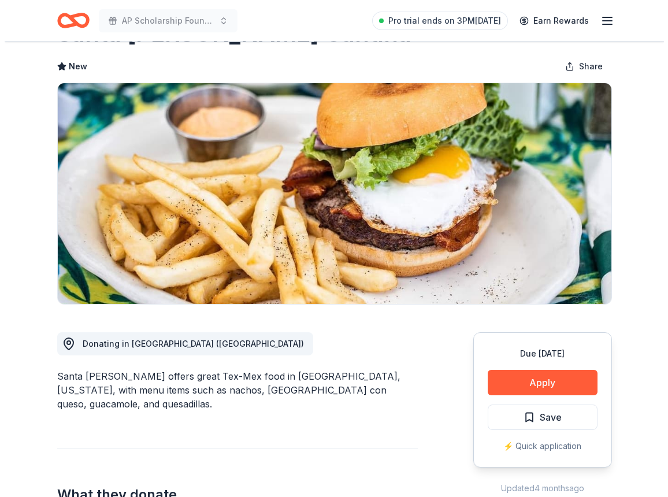
scroll to position [58, 0]
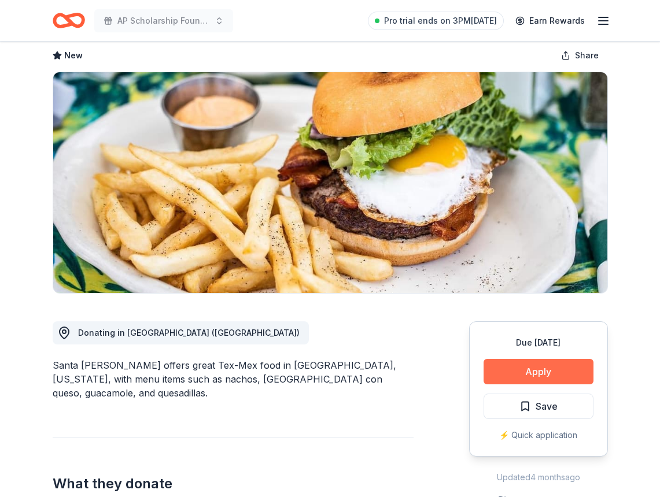
click at [499, 373] on button "Apply" at bounding box center [538, 371] width 110 height 25
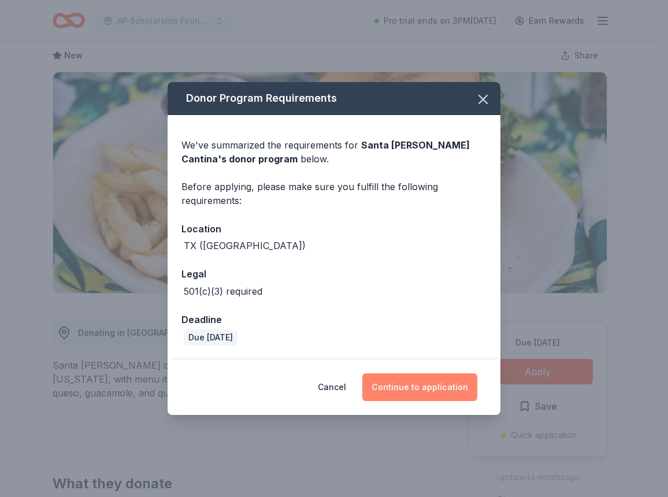
click at [446, 387] on button "Continue to application" at bounding box center [419, 387] width 115 height 28
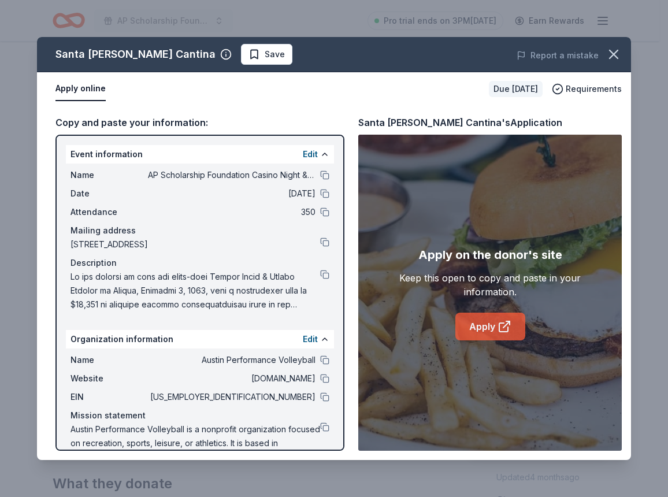
click at [498, 326] on icon at bounding box center [505, 327] width 14 height 14
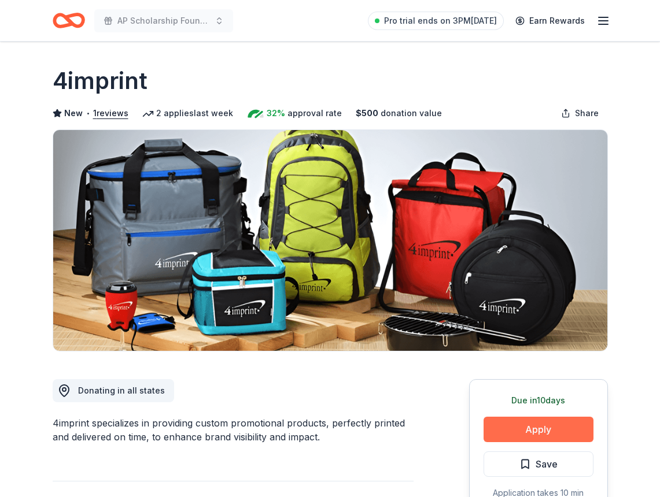
click at [528, 421] on button "Apply" at bounding box center [538, 429] width 110 height 25
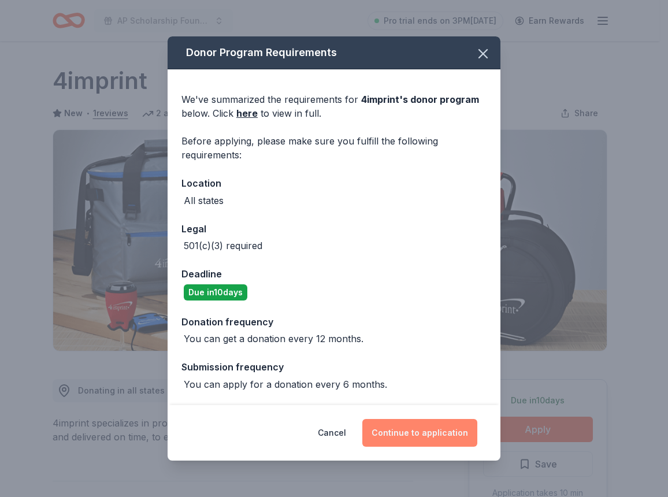
click at [398, 425] on button "Continue to application" at bounding box center [419, 433] width 115 height 28
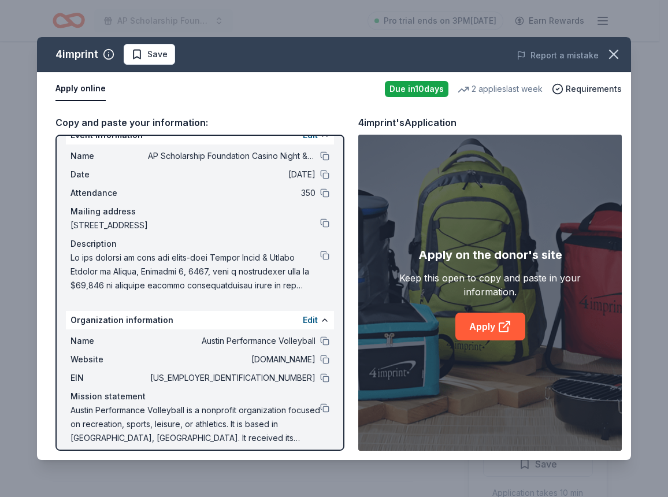
scroll to position [28, 0]
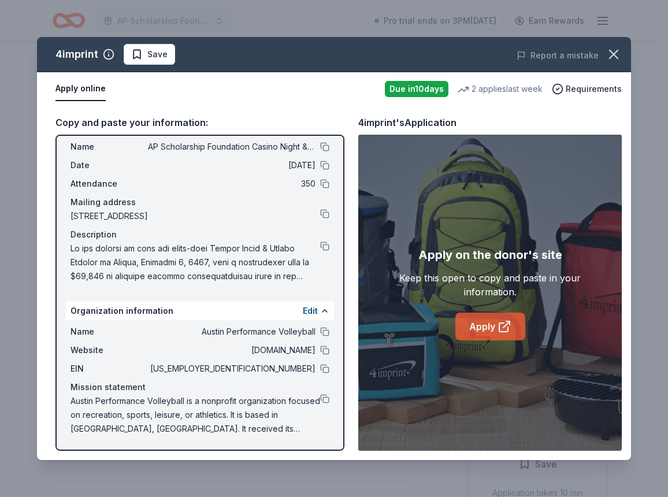
click at [495, 328] on link "Apply" at bounding box center [491, 327] width 70 height 28
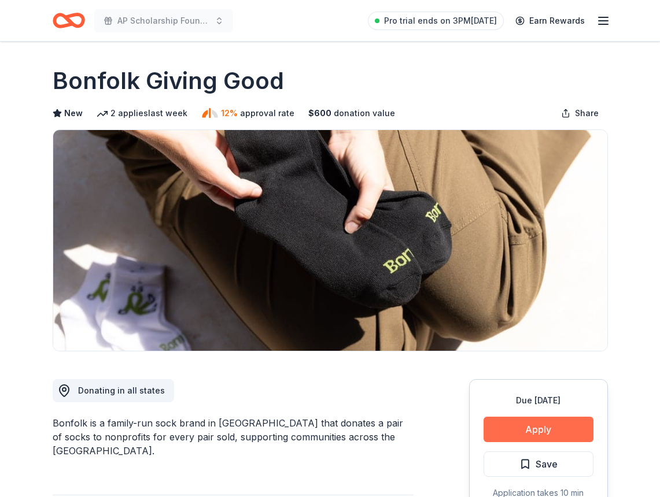
click at [535, 428] on button "Apply" at bounding box center [538, 429] width 110 height 25
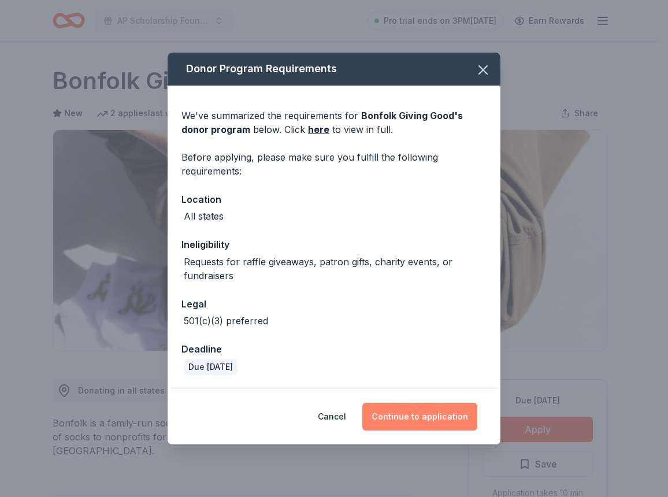
click at [465, 415] on button "Continue to application" at bounding box center [419, 417] width 115 height 28
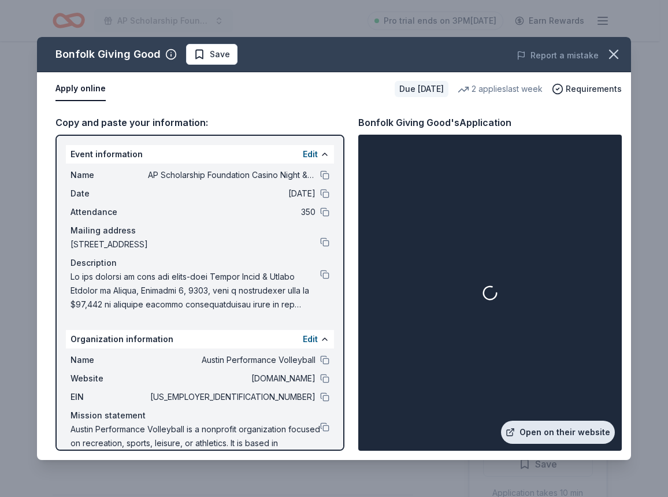
click at [542, 431] on link "Open on their website" at bounding box center [558, 432] width 114 height 23
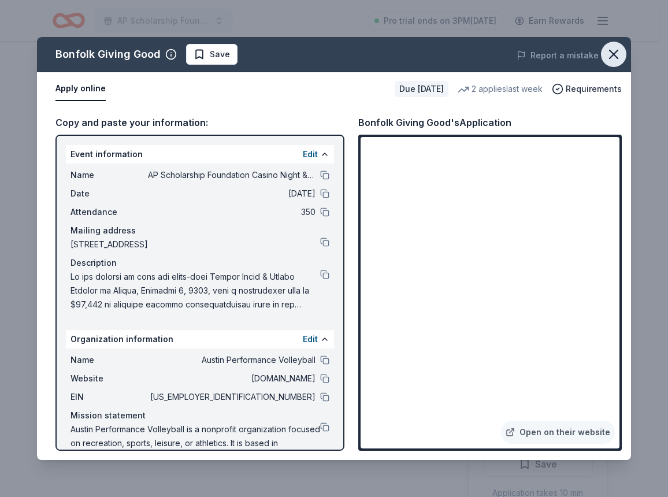
click at [614, 54] on icon "button" at bounding box center [614, 54] width 16 height 16
